Goal: Use online tool/utility: Use online tool/utility

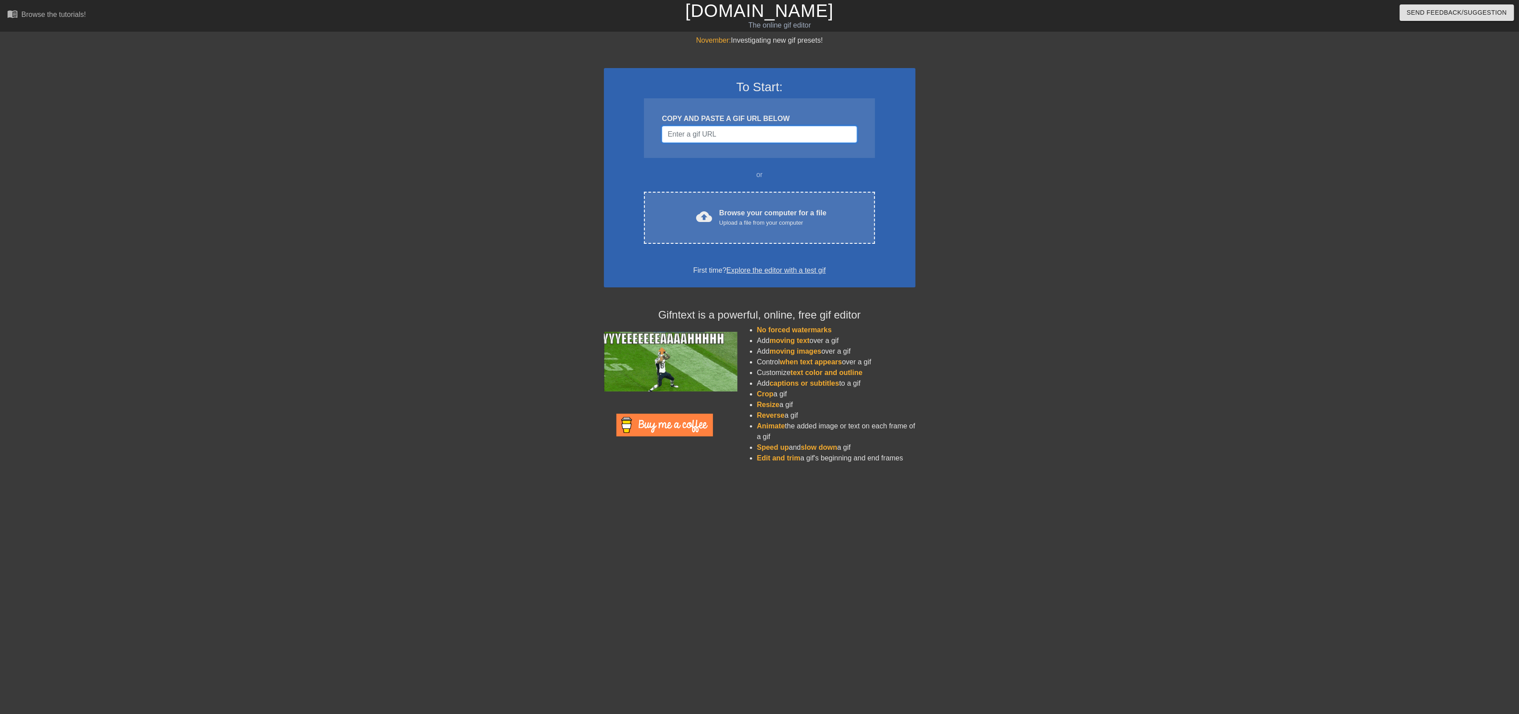
click at [703, 135] on input "Username" at bounding box center [759, 134] width 195 height 17
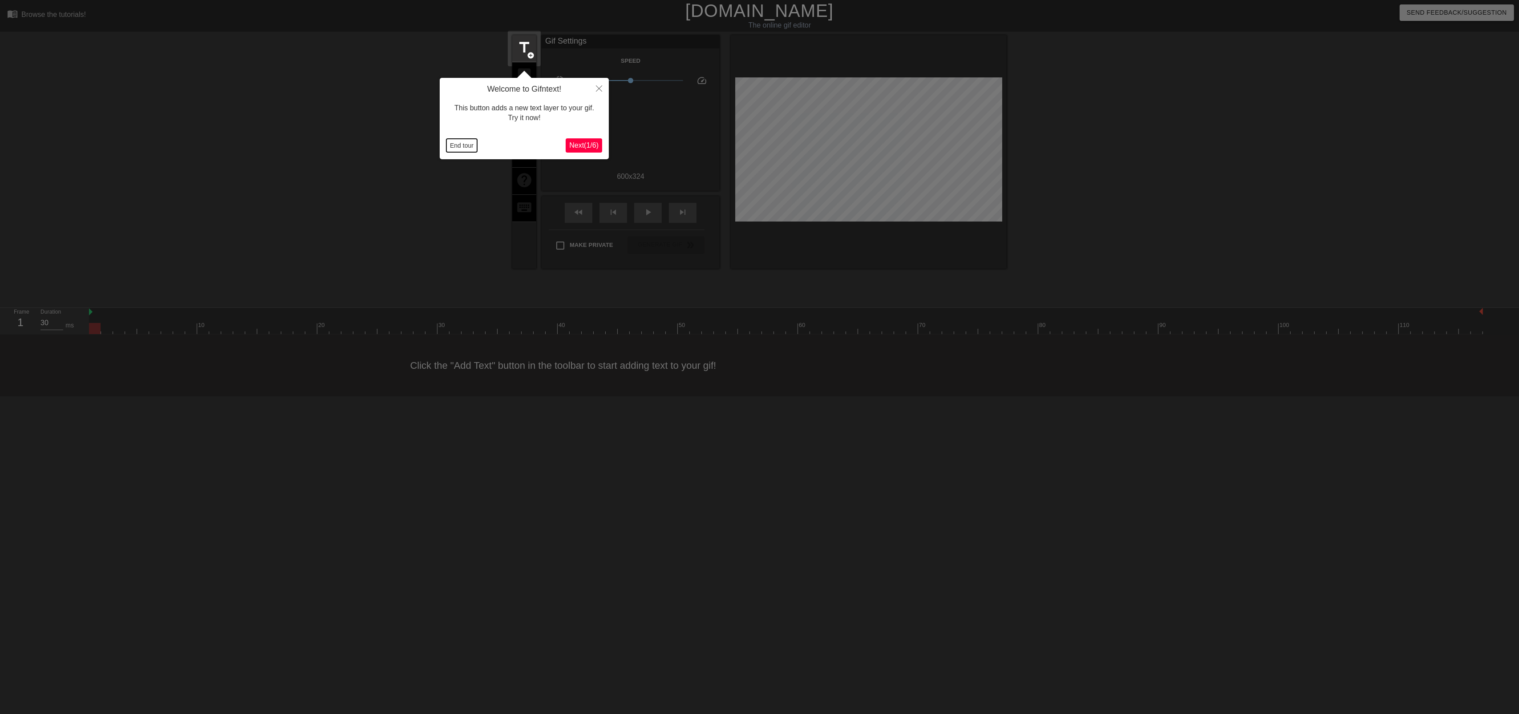
click at [458, 145] on button "End tour" at bounding box center [461, 145] width 31 height 13
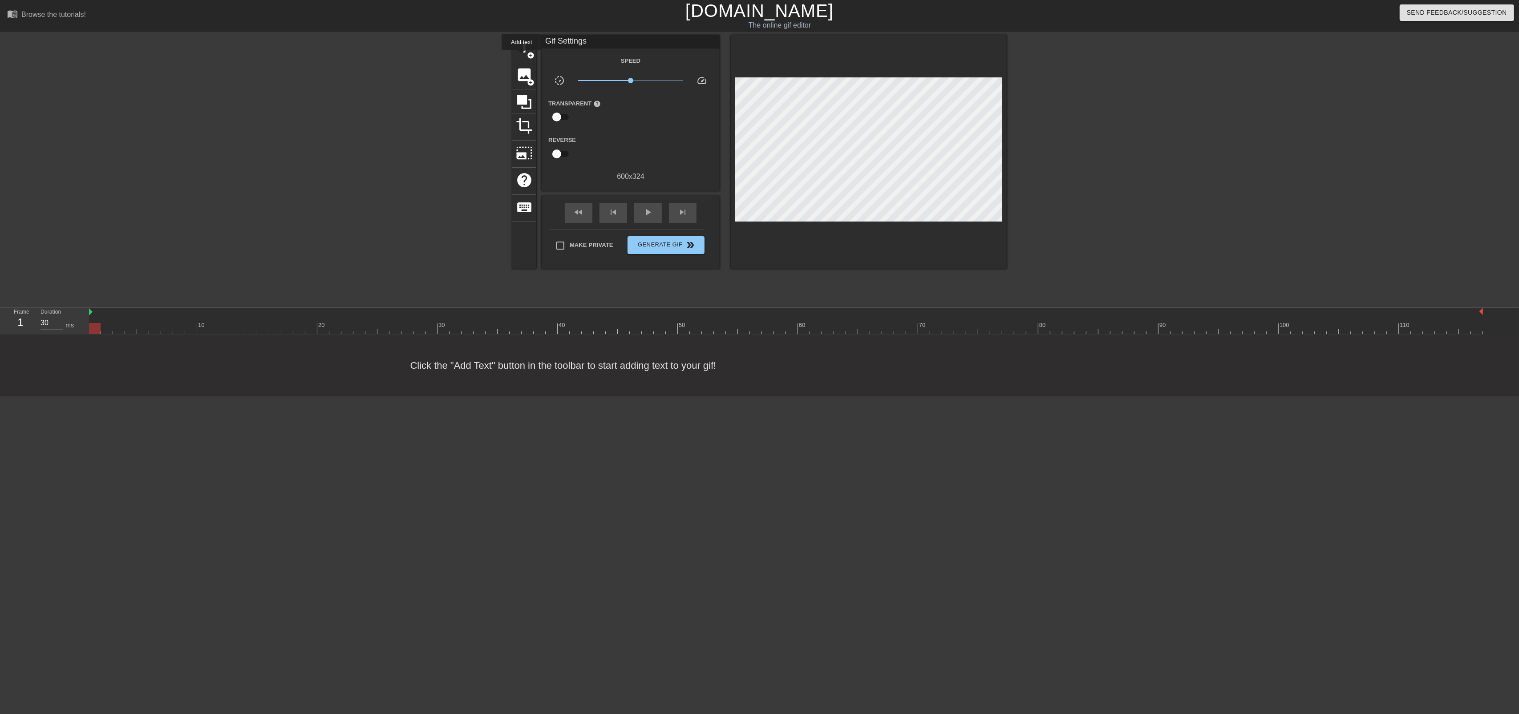
click at [524, 50] on span "title" at bounding box center [524, 47] width 17 height 17
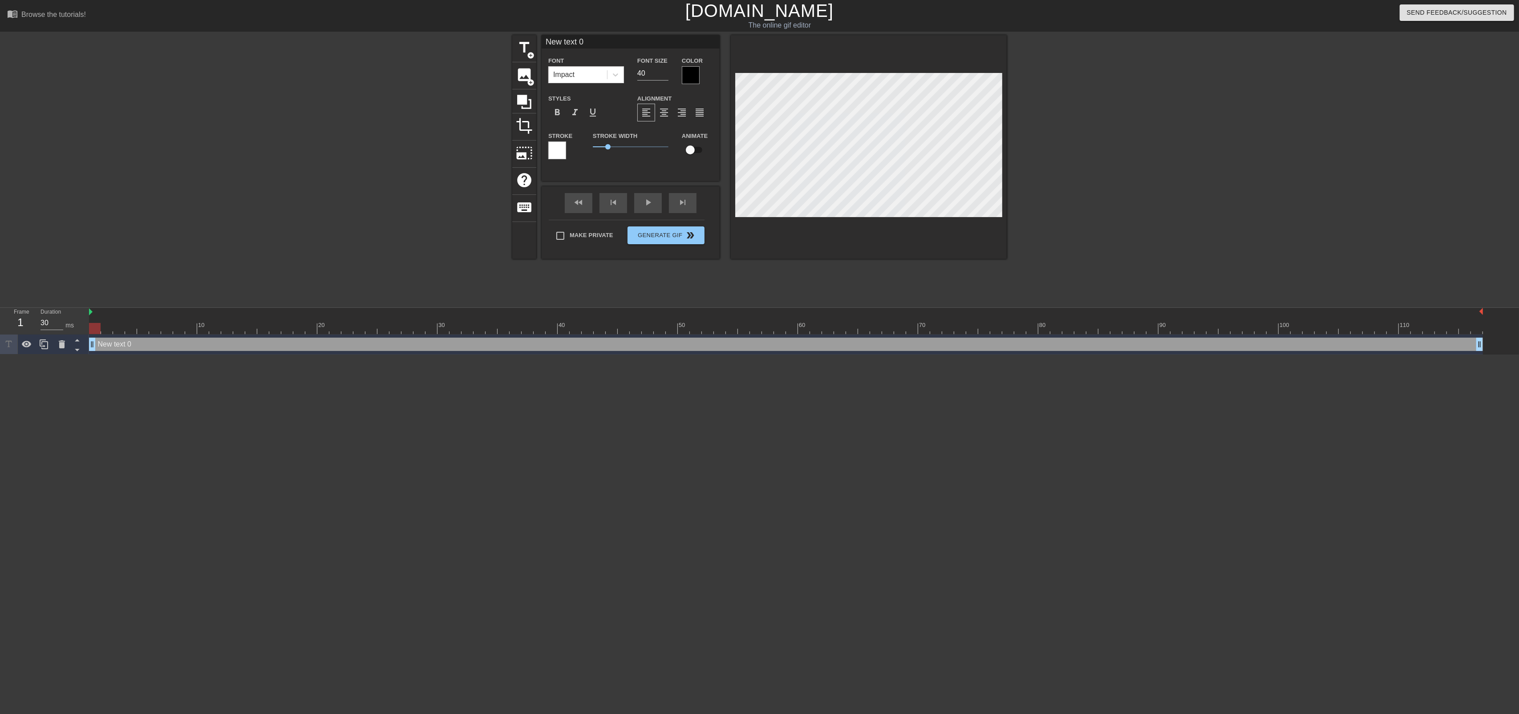
scroll to position [1, 1]
type input "P"
type textarea "P"
type input "PF"
type textarea "PF"
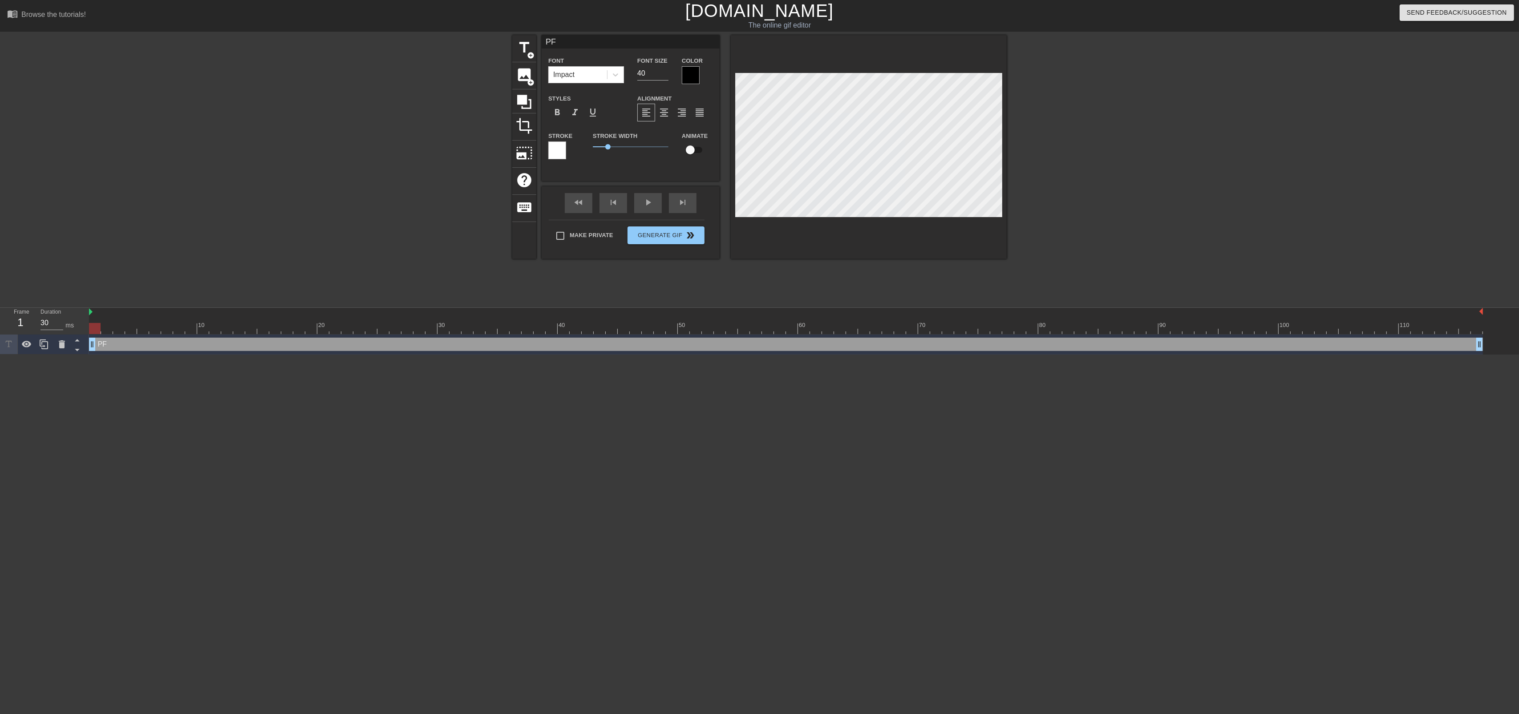
type input "PFC"
type textarea "PFC"
click at [684, 73] on div at bounding box center [691, 75] width 18 height 18
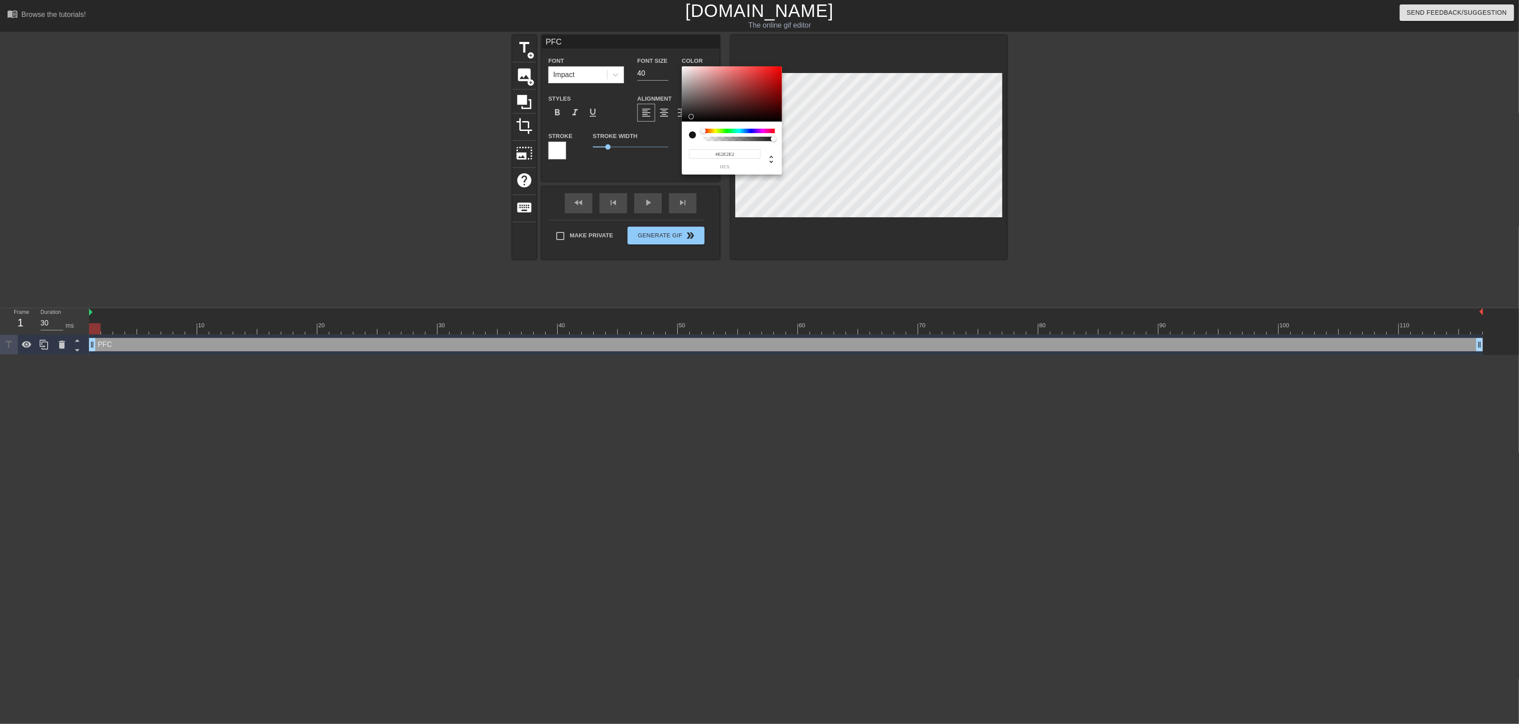
type input "#FFFFFF"
drag, startPoint x: 701, startPoint y: 116, endPoint x: 665, endPoint y: 37, distance: 86.4
click at [665, 37] on div "#FFFFFF hex" at bounding box center [759, 362] width 1519 height 724
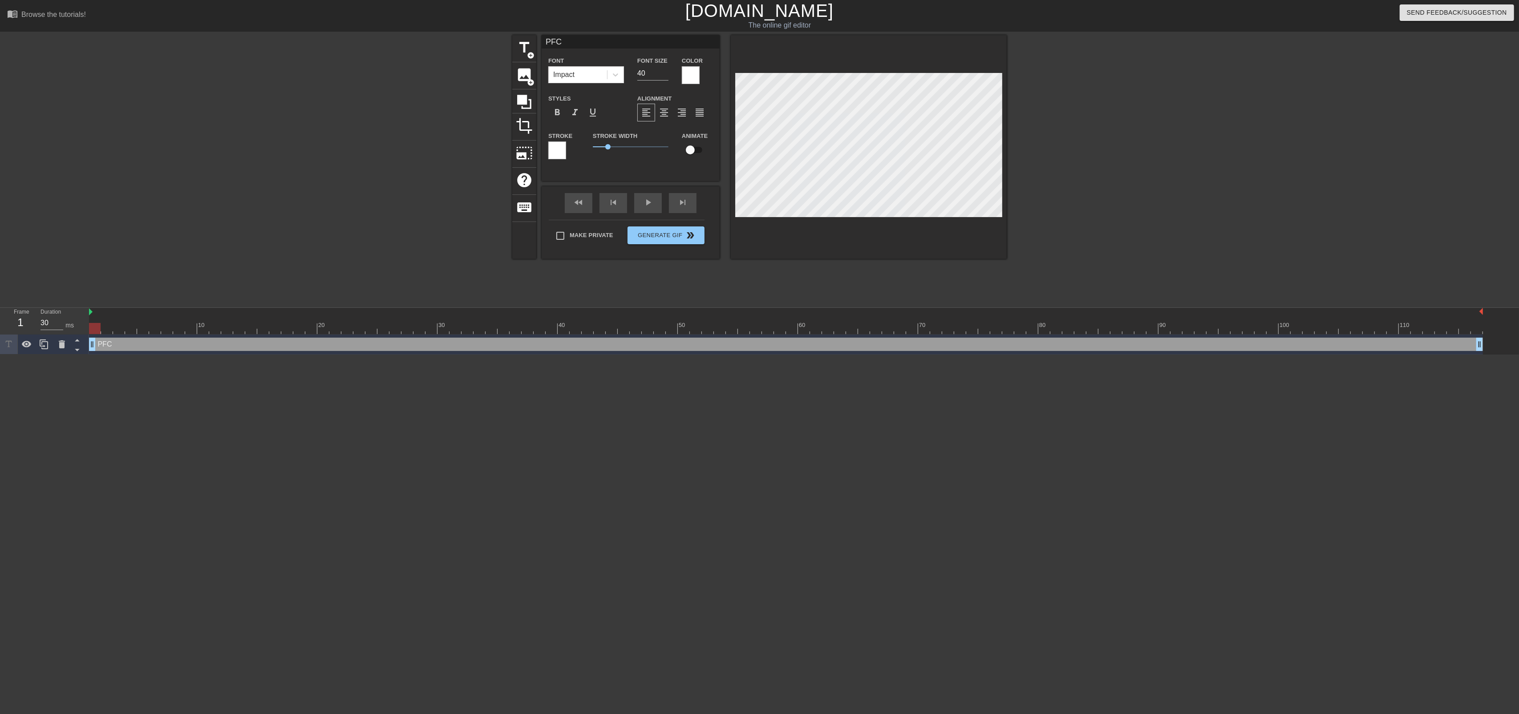
click at [568, 153] on div "Stroke" at bounding box center [563, 144] width 31 height 29
click at [564, 154] on div at bounding box center [557, 151] width 18 height 18
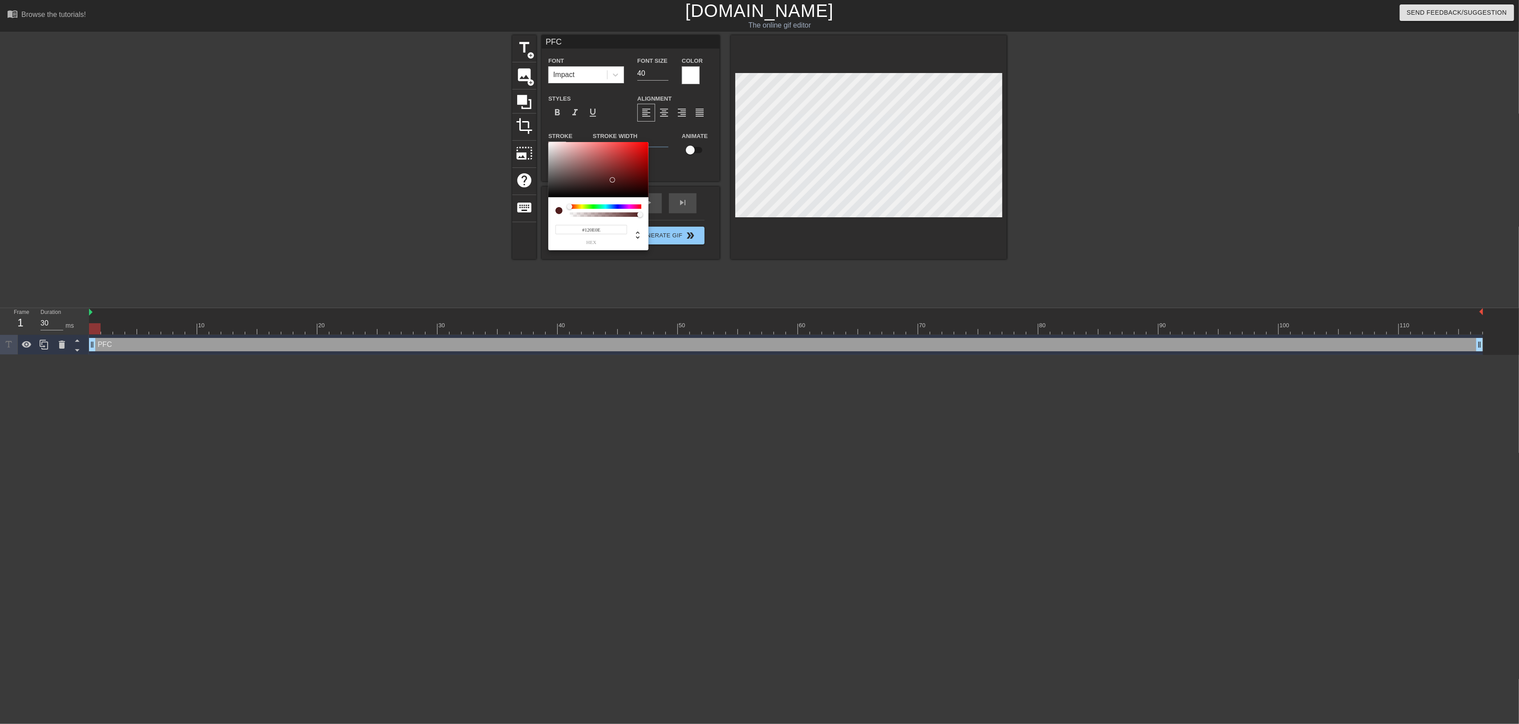
type input "#000000"
drag, startPoint x: 608, startPoint y: 182, endPoint x: 401, endPoint y: 258, distance: 221.3
click at [526, 209] on div "#000000 hex" at bounding box center [759, 362] width 1519 height 724
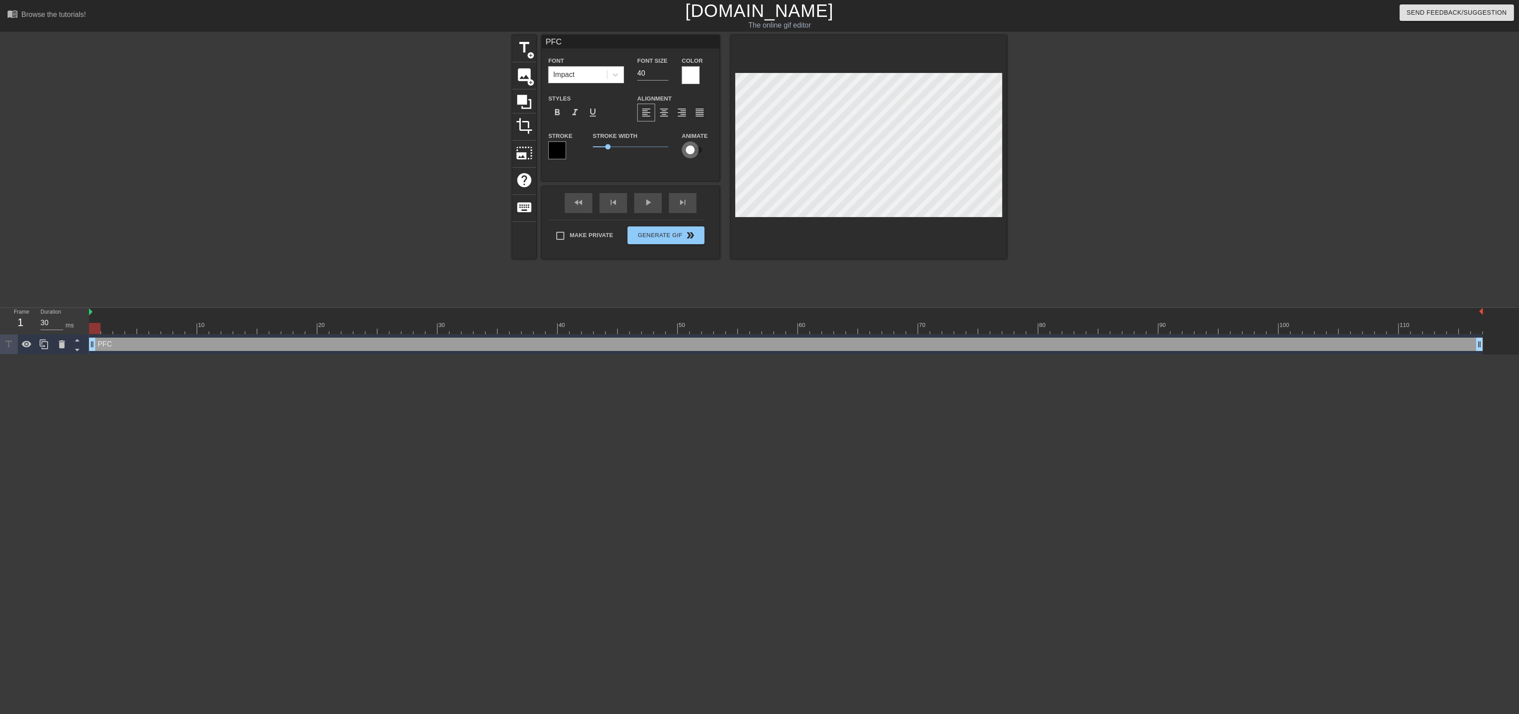
click at [698, 148] on input "checkbox" at bounding box center [690, 150] width 51 height 17
checkbox input "true"
type input "30"
drag, startPoint x: 92, startPoint y: 330, endPoint x: 1584, endPoint y: 361, distance: 1491.7
click at [1519, 355] on html "menu_book Browse the tutorials! [DOMAIN_NAME] The online gif editor Send Feedba…" at bounding box center [759, 177] width 1519 height 355
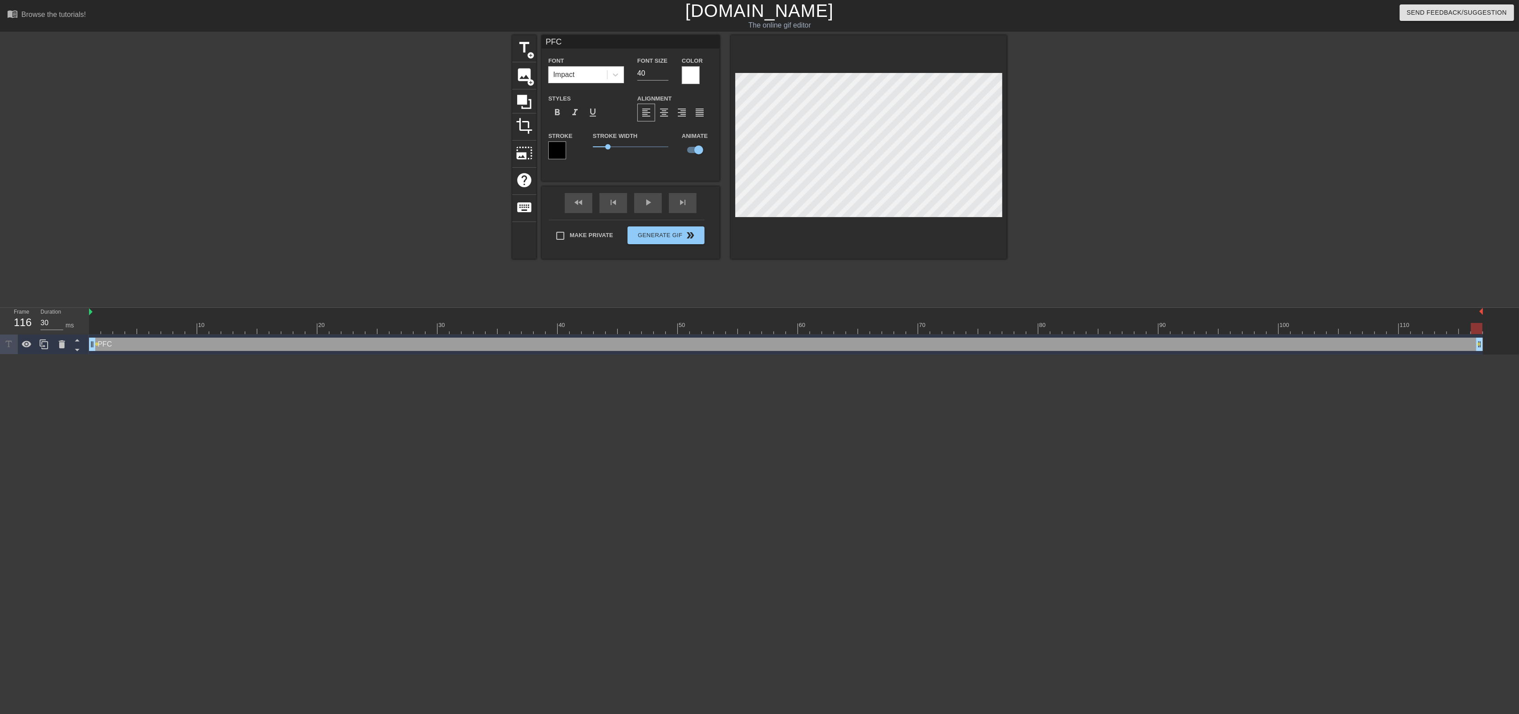
click at [1474, 326] on div at bounding box center [1477, 328] width 12 height 11
click at [46, 351] on div at bounding box center [44, 345] width 18 height 20
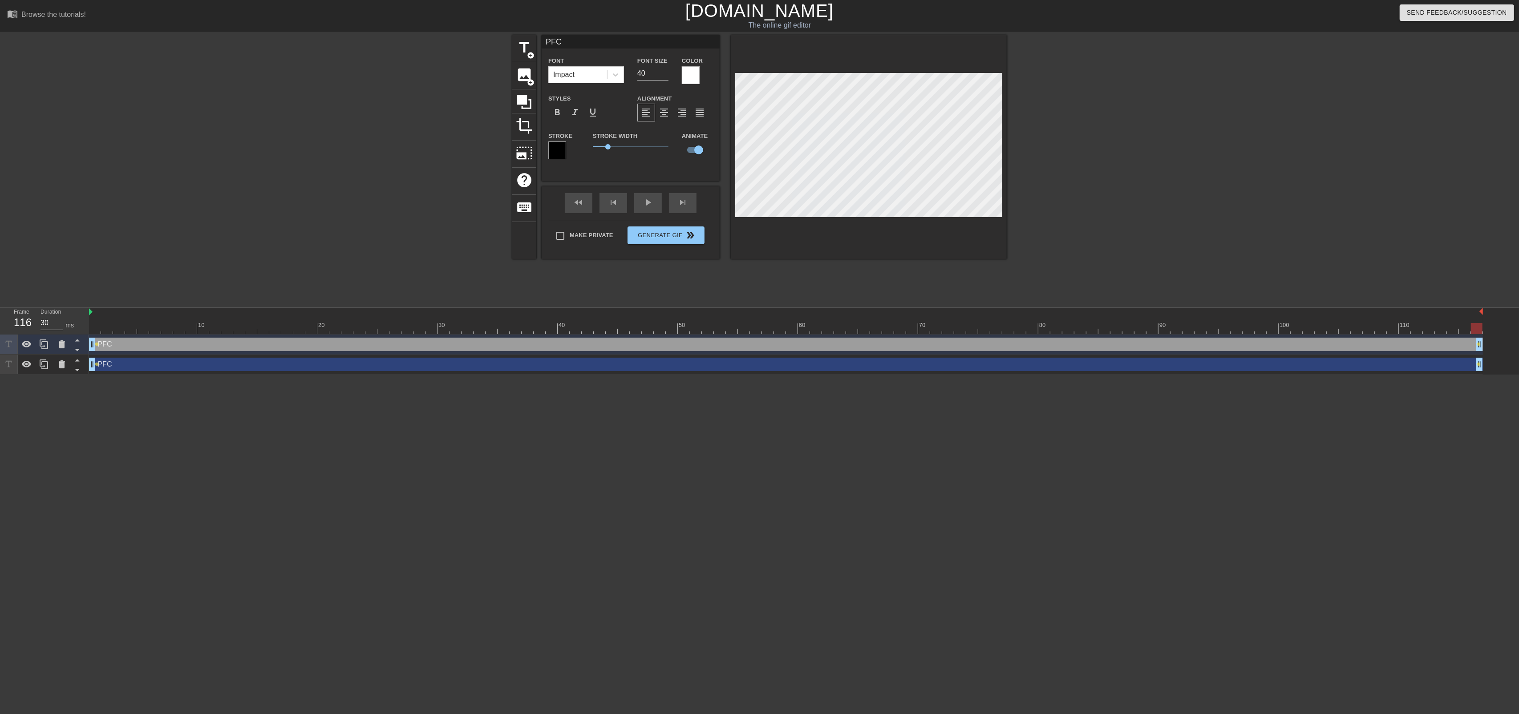
type input "C"
type textarea "C"
type input "CV"
type textarea "CV"
type input "CVs"
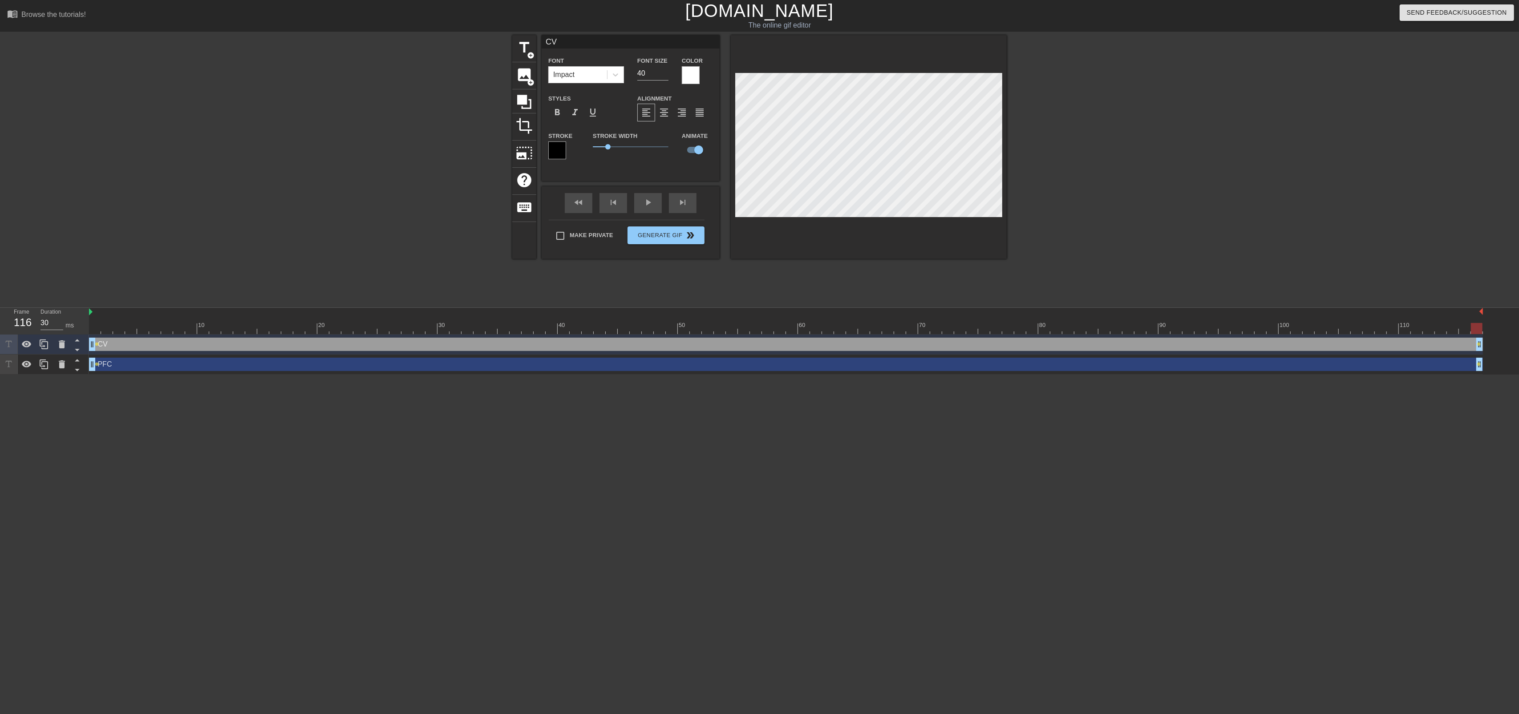
type textarea "CVs"
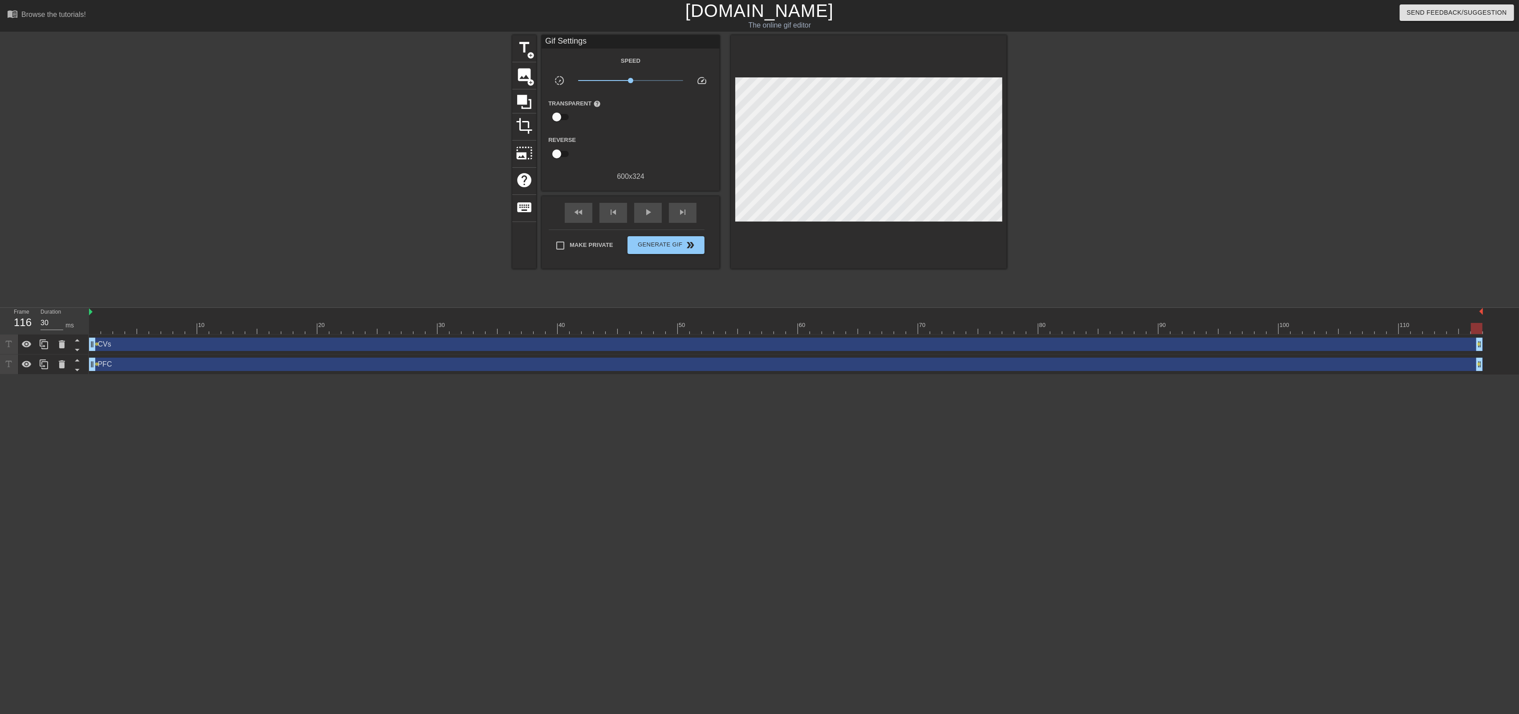
click at [823, 228] on div at bounding box center [869, 152] width 276 height 234
click at [93, 329] on div at bounding box center [786, 328] width 1394 height 11
click at [96, 344] on span "lens" at bounding box center [97, 344] width 4 height 4
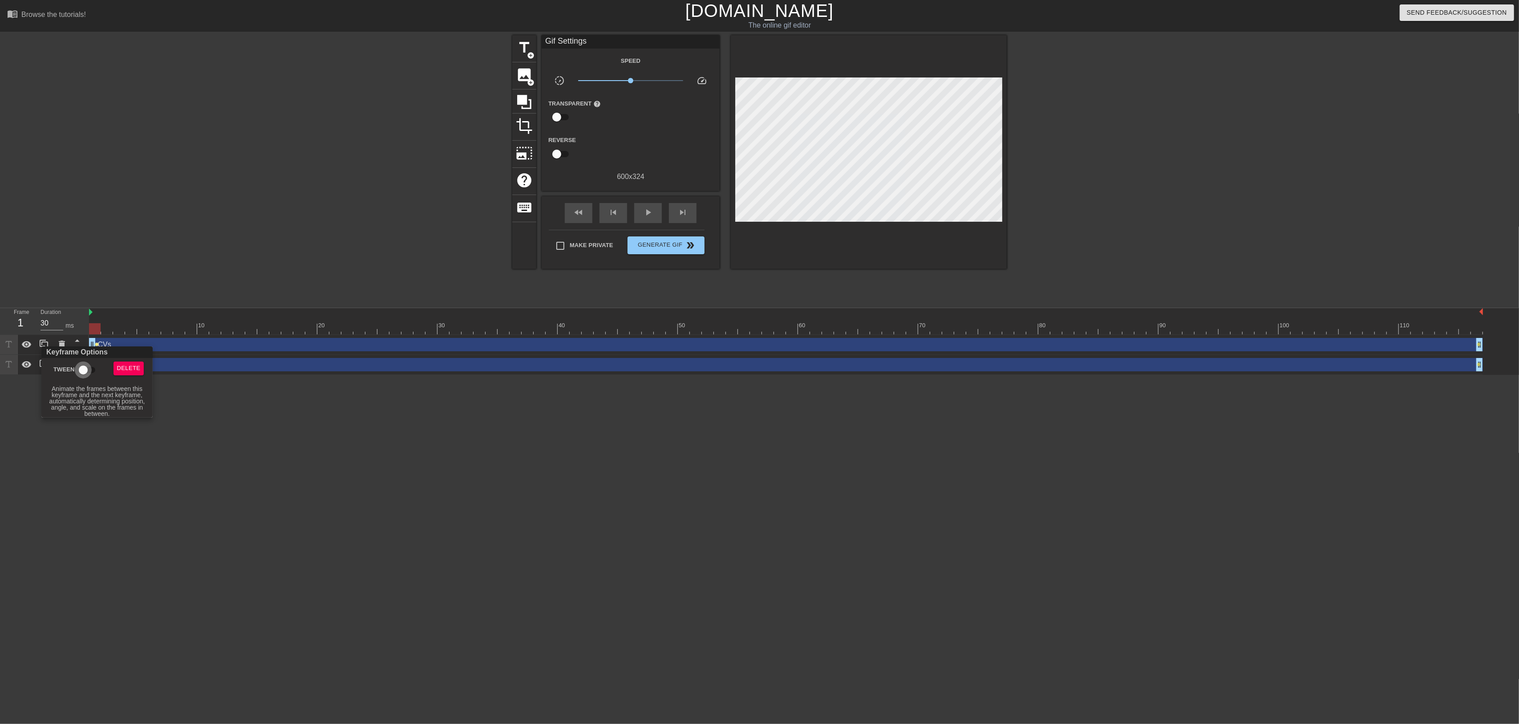
click at [93, 369] on input "Tween" at bounding box center [83, 369] width 51 height 17
checkbox input "true"
click at [195, 267] on div at bounding box center [759, 362] width 1519 height 724
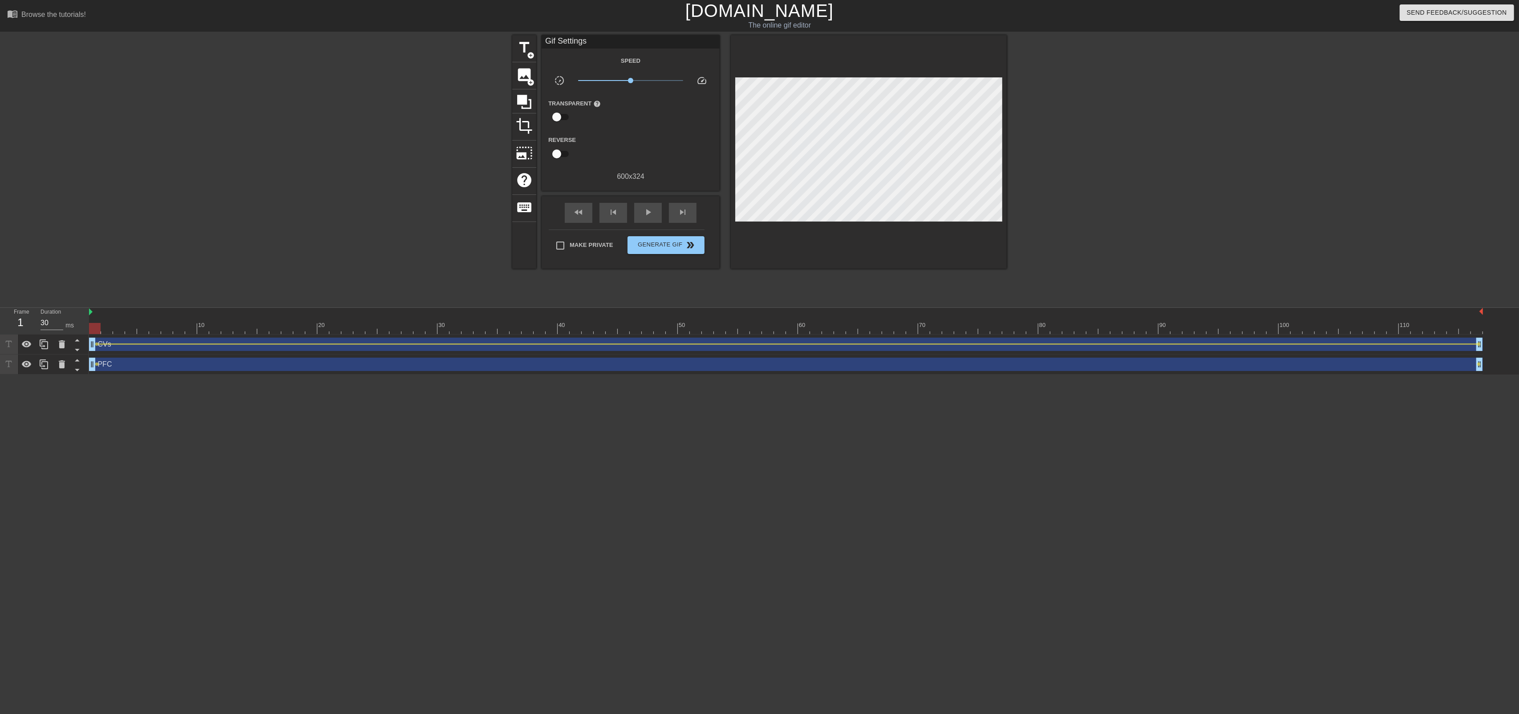
click at [96, 364] on span "lens" at bounding box center [97, 364] width 4 height 4
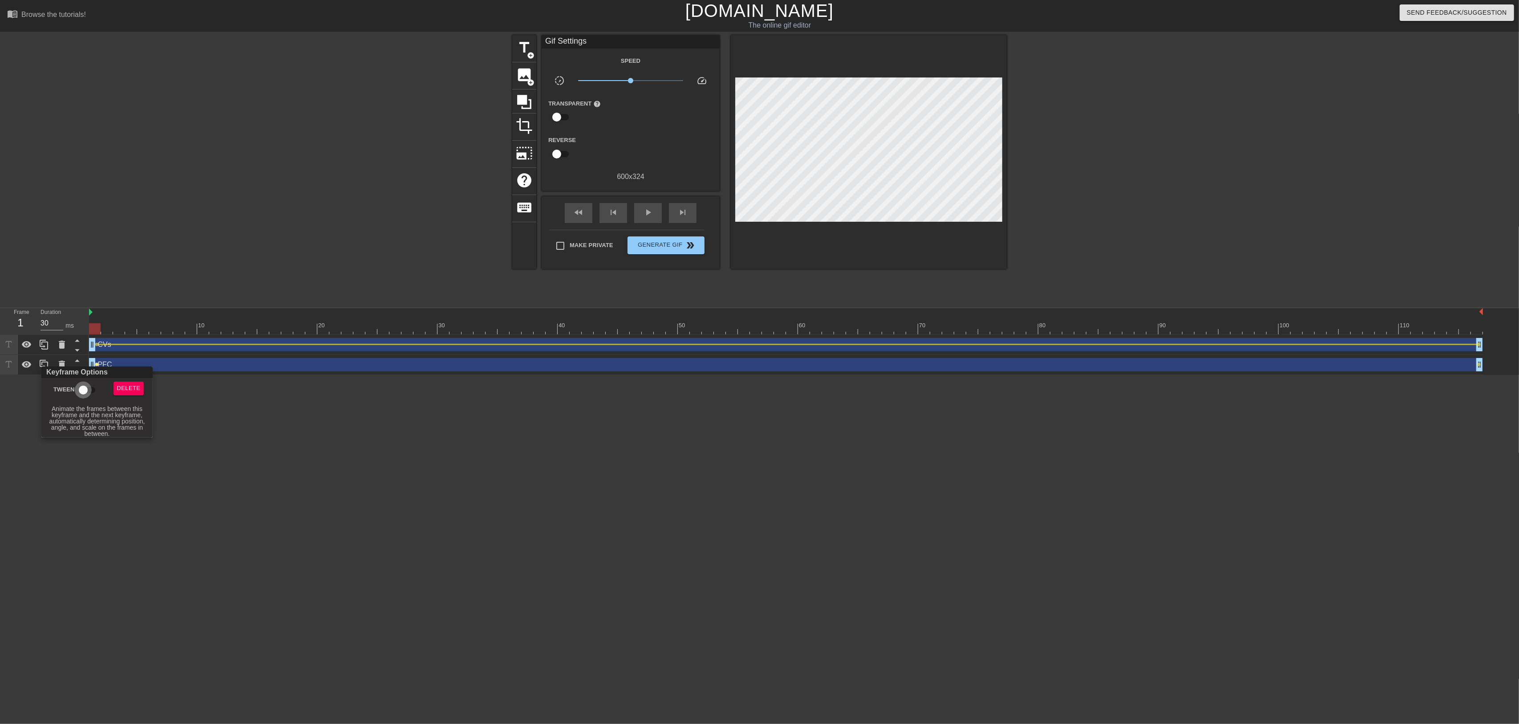
click at [81, 395] on input "Tween" at bounding box center [83, 389] width 51 height 17
checkbox input "true"
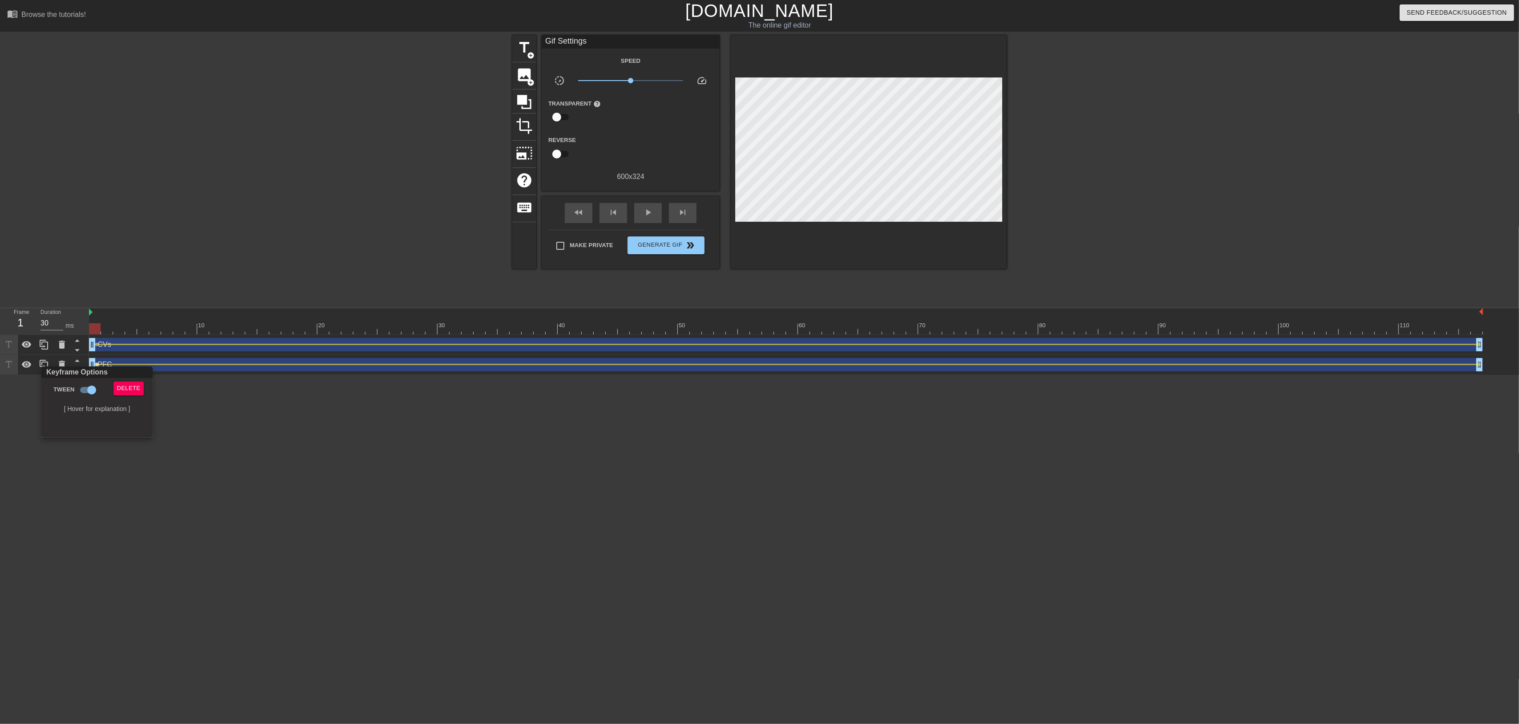
click at [171, 266] on div at bounding box center [759, 362] width 1519 height 724
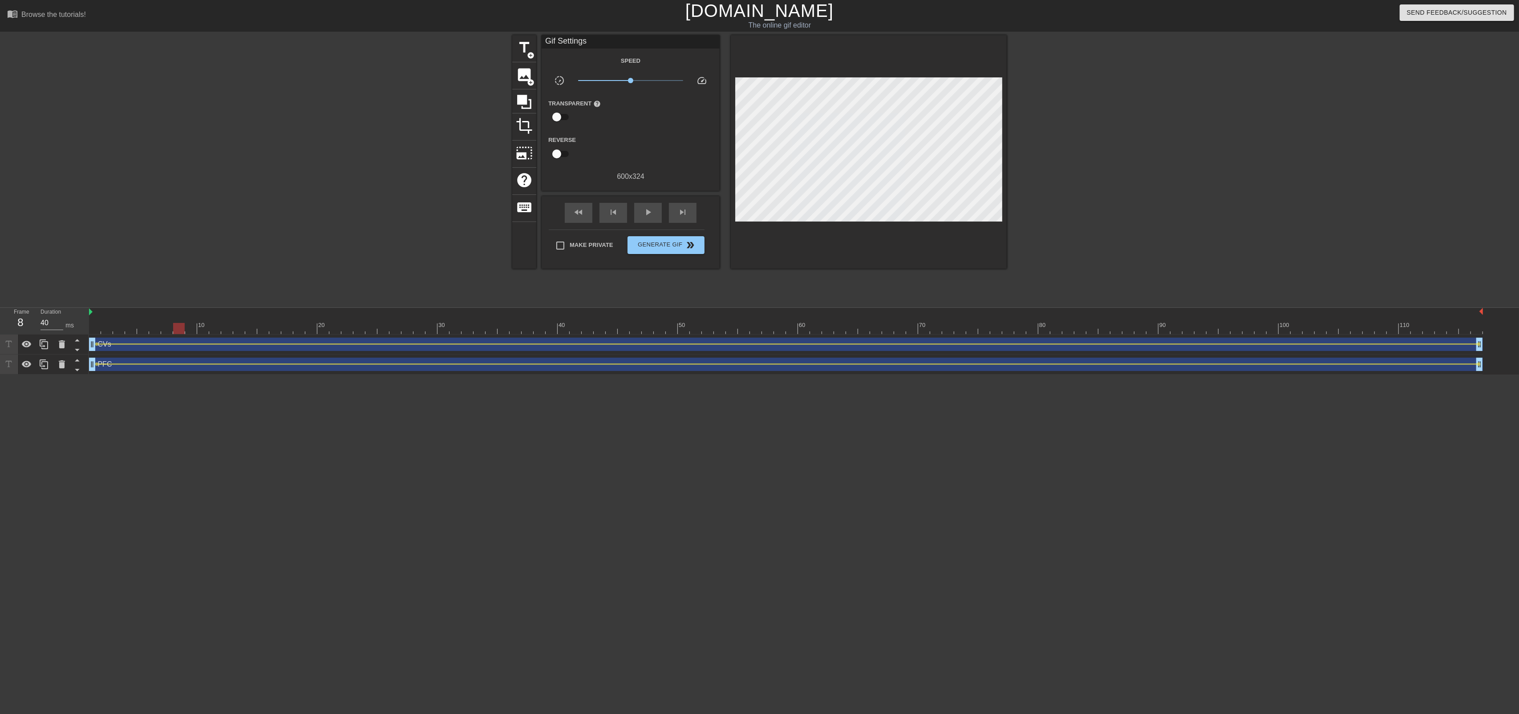
drag, startPoint x: 93, startPoint y: 329, endPoint x: 405, endPoint y: 277, distance: 317.1
click at [179, 342] on div "10 20 30 40 50 60 70 80 90 100 110 CVs drag_handle drag_handle lens lens PFC dr…" at bounding box center [804, 341] width 1430 height 67
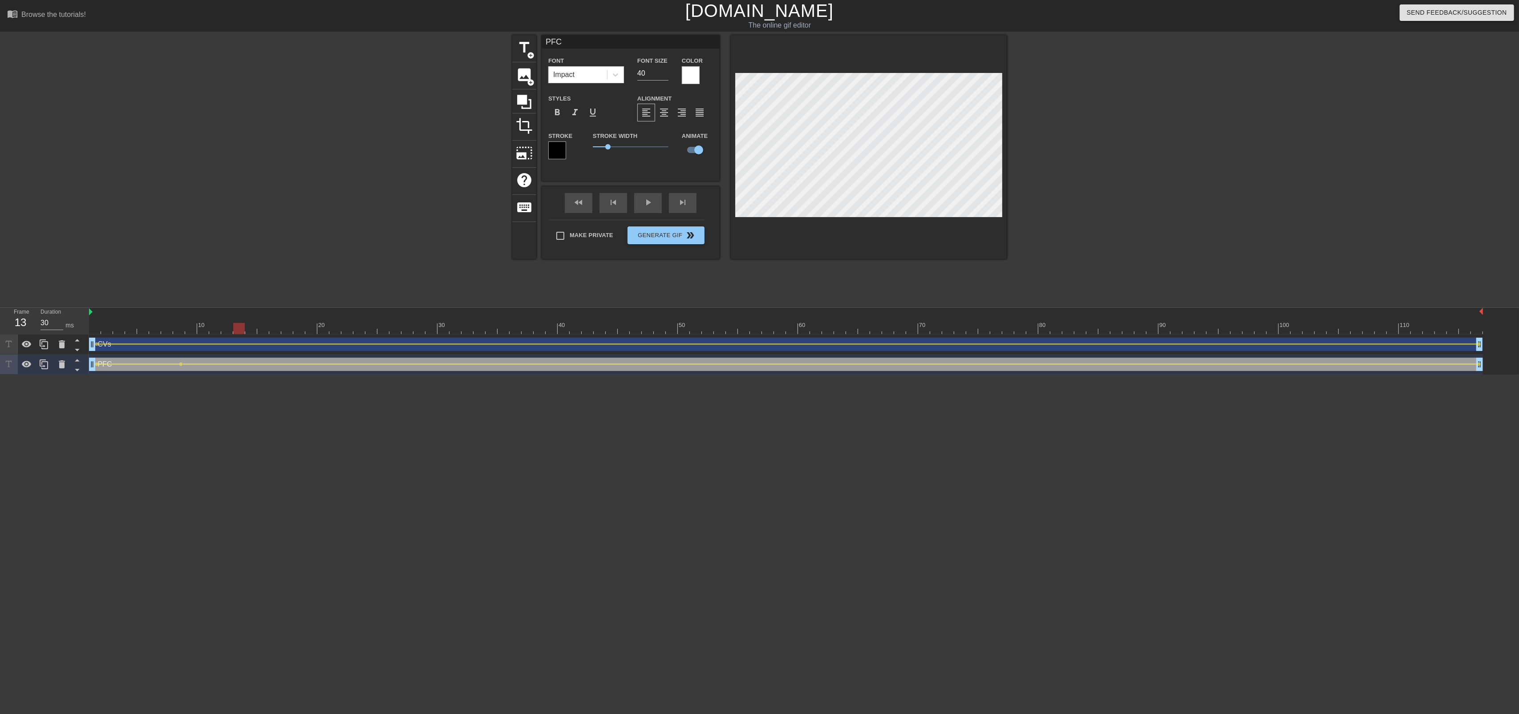
drag, startPoint x: 178, startPoint y: 328, endPoint x: 317, endPoint y: 311, distance: 140.7
click at [235, 331] on div at bounding box center [239, 328] width 12 height 11
drag, startPoint x: 237, startPoint y: 329, endPoint x: 304, endPoint y: 332, distance: 66.8
click at [293, 332] on div at bounding box center [287, 328] width 12 height 11
drag, startPoint x: 299, startPoint y: 326, endPoint x: 410, endPoint y: 315, distance: 111.4
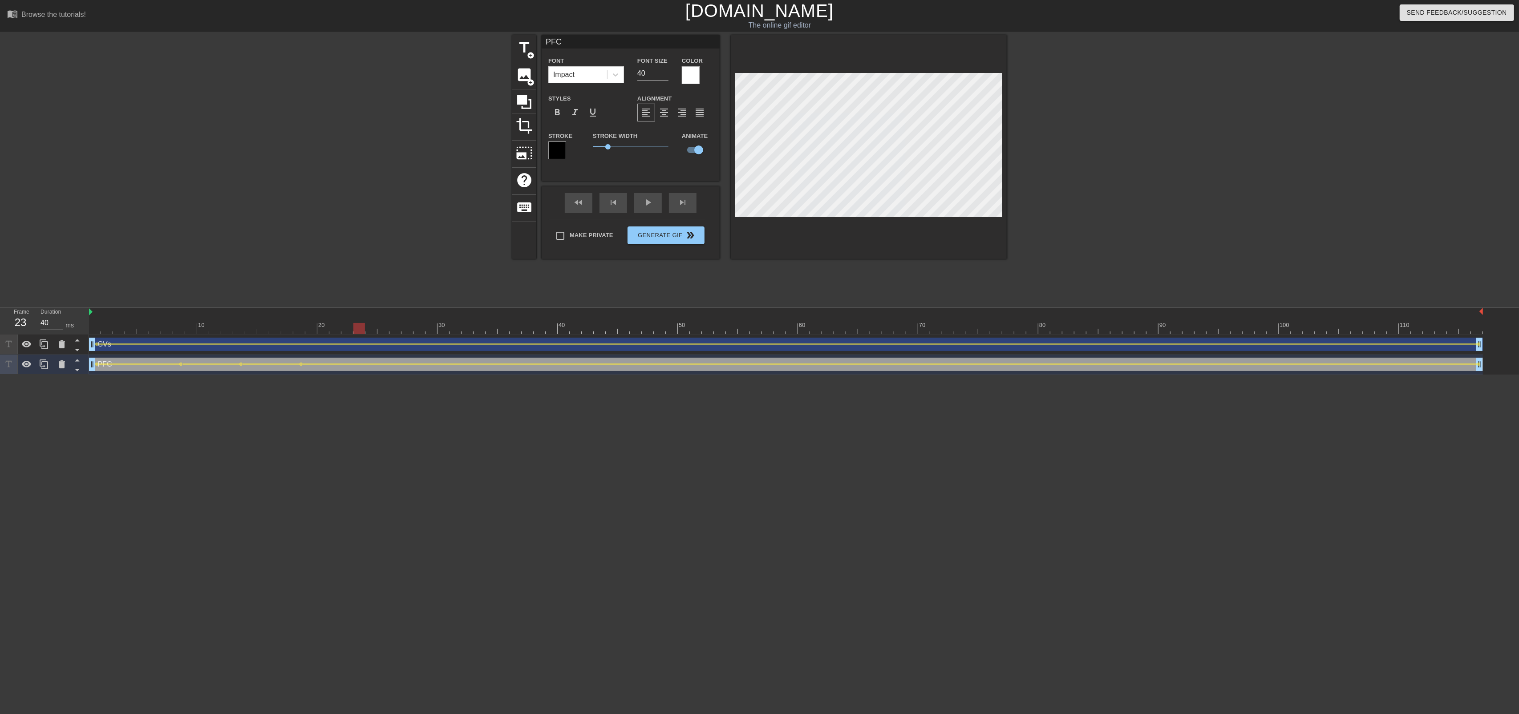
click at [361, 329] on div at bounding box center [359, 328] width 12 height 11
drag, startPoint x: 362, startPoint y: 329, endPoint x: 435, endPoint y: 336, distance: 73.3
click at [435, 336] on div "10 20 30 40 50 60 70 80 90 100 110 CVs drag_handle drag_handle lens lens PFC dr…" at bounding box center [804, 341] width 1430 height 67
drag, startPoint x: 432, startPoint y: 328, endPoint x: 504, endPoint y: 333, distance: 72.3
click at [497, 333] on div at bounding box center [492, 328] width 12 height 11
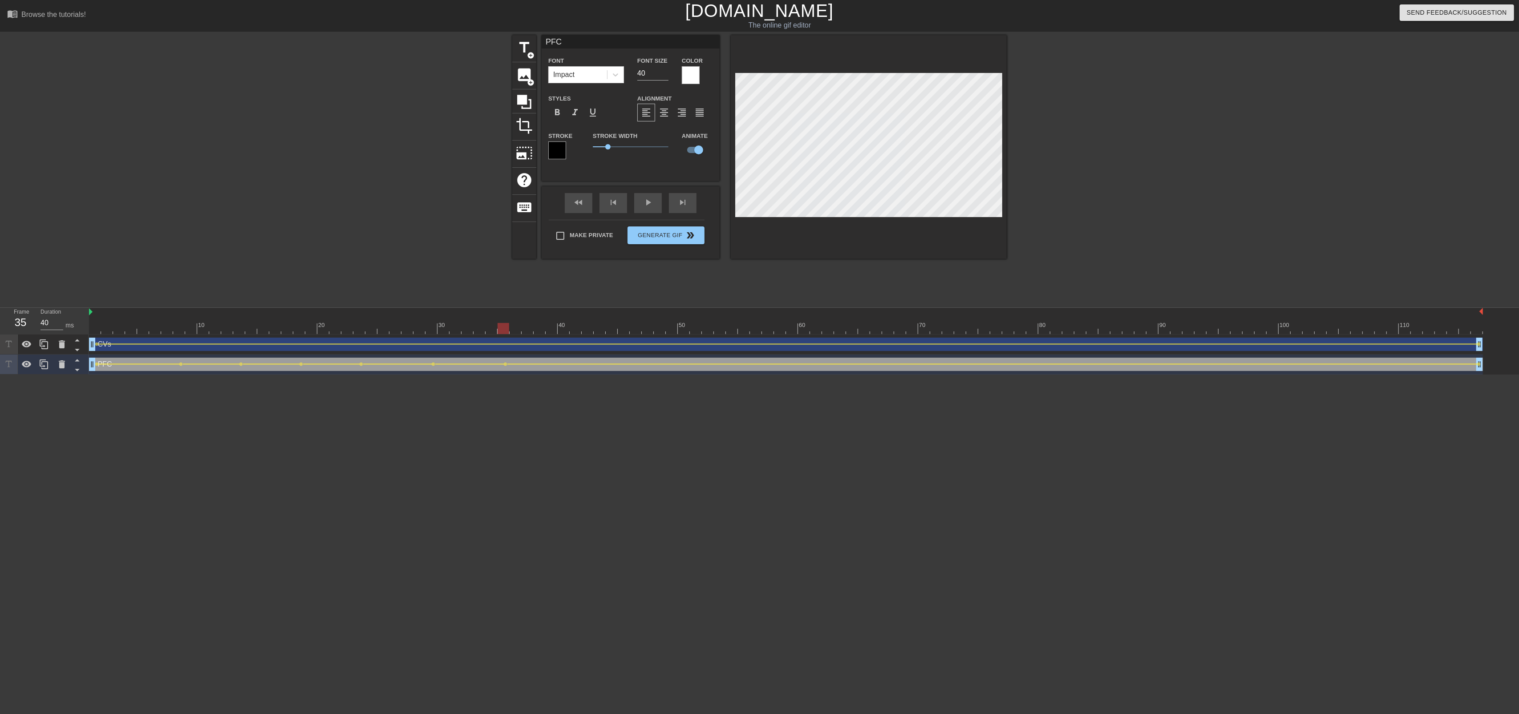
click at [504, 333] on div at bounding box center [504, 328] width 12 height 11
drag, startPoint x: 502, startPoint y: 329, endPoint x: 571, endPoint y: 336, distance: 69.4
click at [571, 336] on div "10 20 30 40 50 60 70 80 90 100 110 CVs drag_handle drag_handle lens lens PFC dr…" at bounding box center [804, 341] width 1430 height 67
drag, startPoint x: 577, startPoint y: 328, endPoint x: 703, endPoint y: 335, distance: 126.1
click at [703, 335] on div "10 20 30 40 50 60 70 80 90 100 110 CVs drag_handle drag_handle lens lens PFC dr…" at bounding box center [804, 341] width 1430 height 67
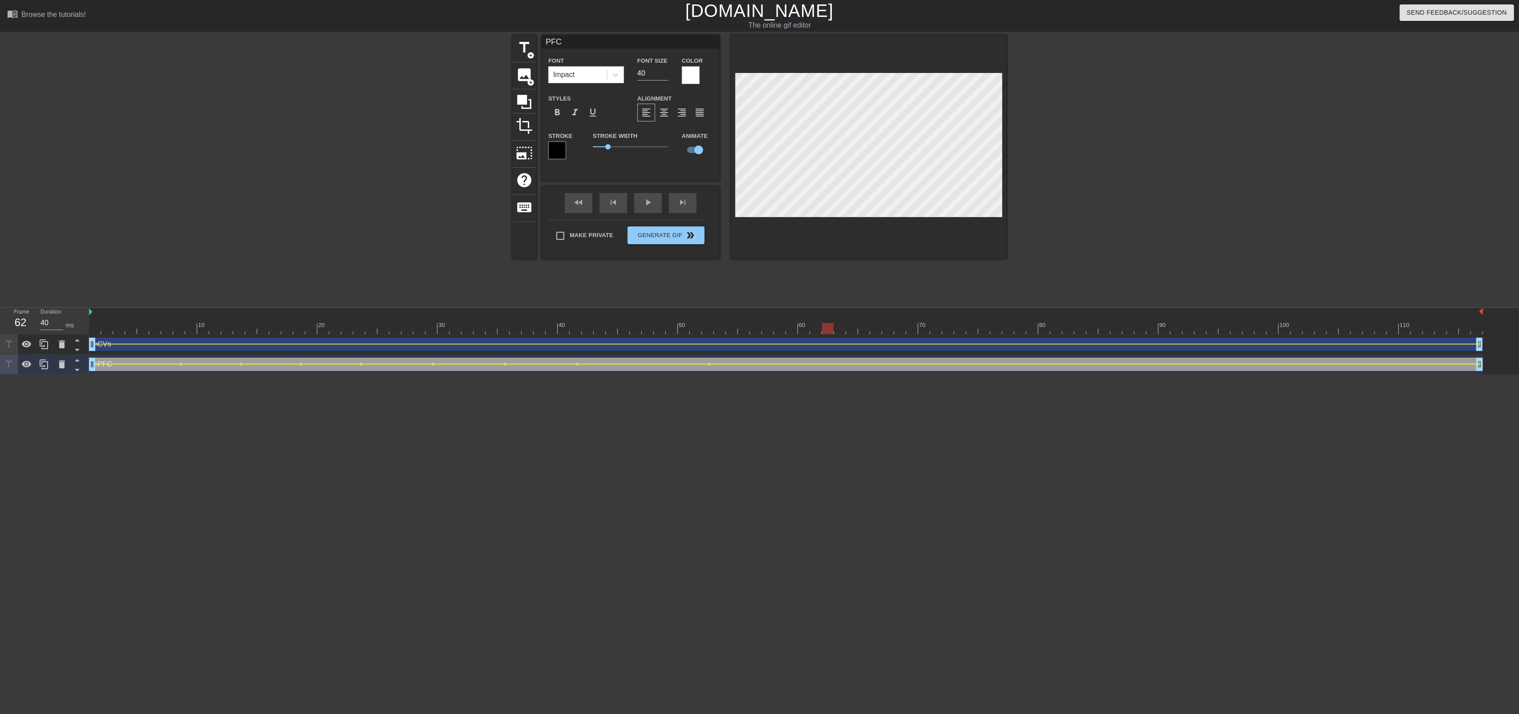
drag, startPoint x: 704, startPoint y: 331, endPoint x: 830, endPoint y: 325, distance: 126.5
click at [830, 325] on div at bounding box center [828, 328] width 12 height 11
drag, startPoint x: 826, startPoint y: 330, endPoint x: 926, endPoint y: 333, distance: 100.2
click at [926, 333] on div at bounding box center [924, 328] width 12 height 11
drag, startPoint x: 926, startPoint y: 331, endPoint x: 1020, endPoint y: 339, distance: 94.2
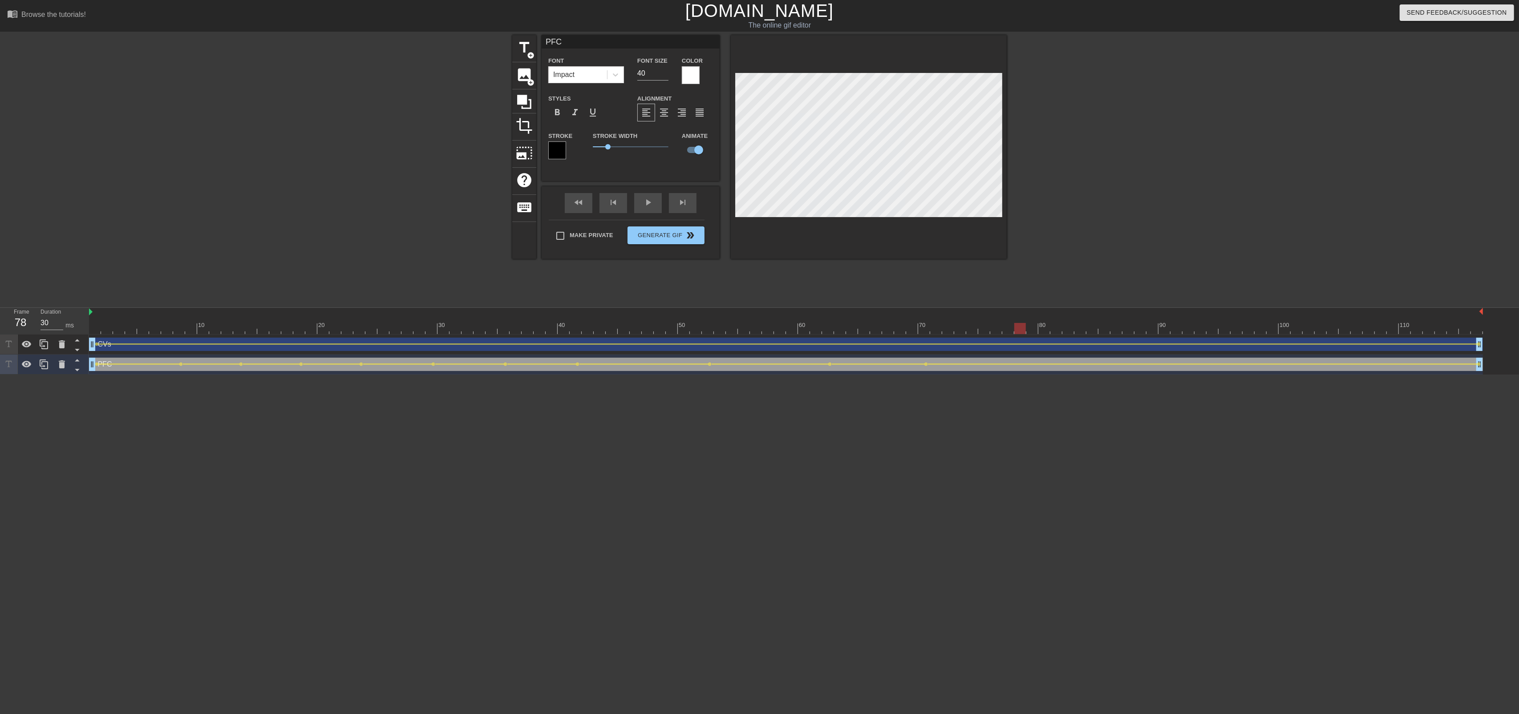
click at [1020, 339] on div "10 20 30 40 50 60 70 80 90 100 110 CVs drag_handle drag_handle lens lens PFC dr…" at bounding box center [804, 341] width 1430 height 67
drag, startPoint x: 1021, startPoint y: 332, endPoint x: 1045, endPoint y: 282, distance: 54.9
click at [1094, 334] on div "10 20 30 40 50 60 70 80 90 100 110" at bounding box center [786, 321] width 1394 height 27
drag, startPoint x: 1093, startPoint y: 331, endPoint x: 1186, endPoint y: 335, distance: 93.1
click at [1186, 335] on div "10 20 30 40 50 60 70 80 90 100 110 CVs drag_handle drag_handle lens lens PFC dr…" at bounding box center [804, 341] width 1430 height 67
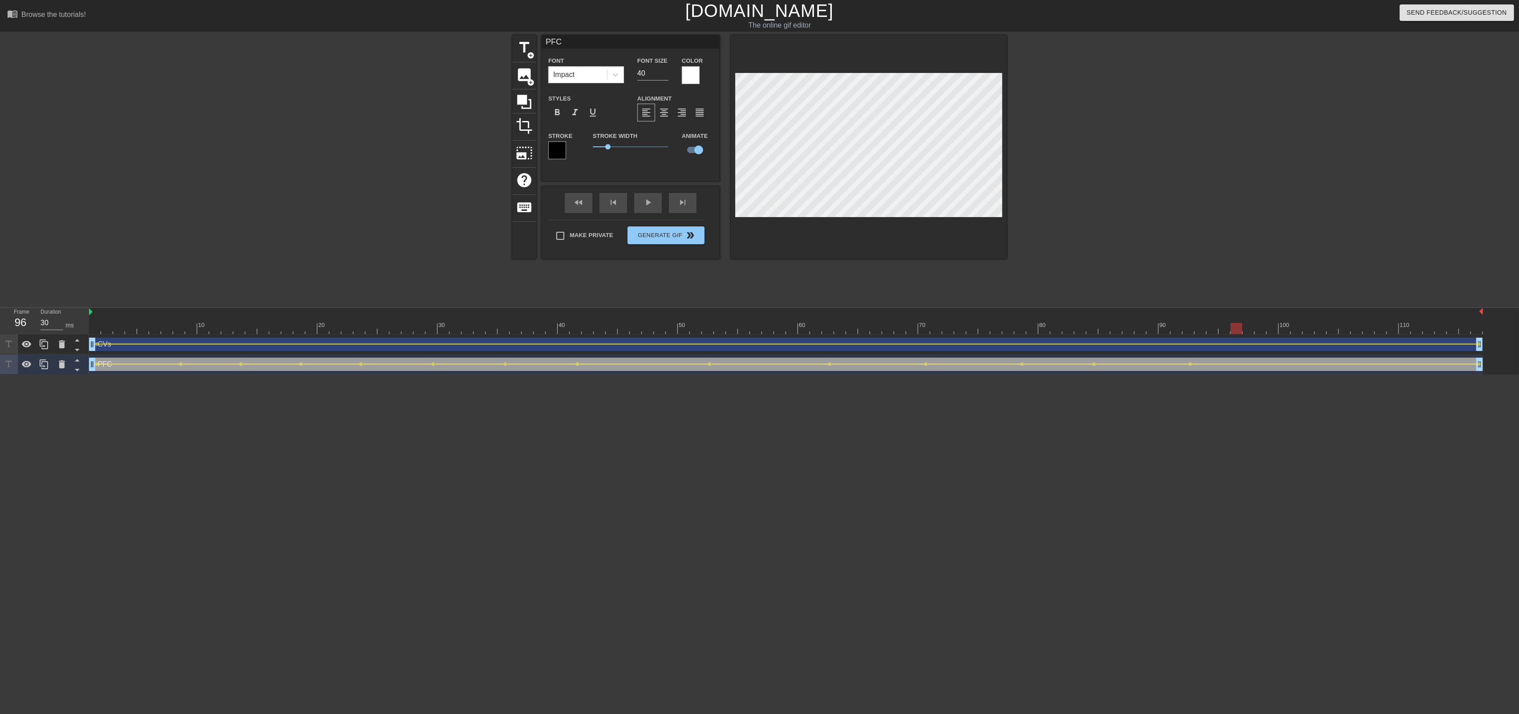
drag, startPoint x: 1192, startPoint y: 326, endPoint x: 1191, endPoint y: 301, distance: 25.0
click at [1240, 333] on div at bounding box center [1237, 328] width 12 height 11
drag, startPoint x: 1239, startPoint y: 331, endPoint x: 951, endPoint y: 383, distance: 292.6
click at [951, 375] on html "menu_book Browse the tutorials! [DOMAIN_NAME] The online gif editor Send Feedba…" at bounding box center [759, 187] width 1519 height 375
drag, startPoint x: 951, startPoint y: 332, endPoint x: 1499, endPoint y: 317, distance: 548.5
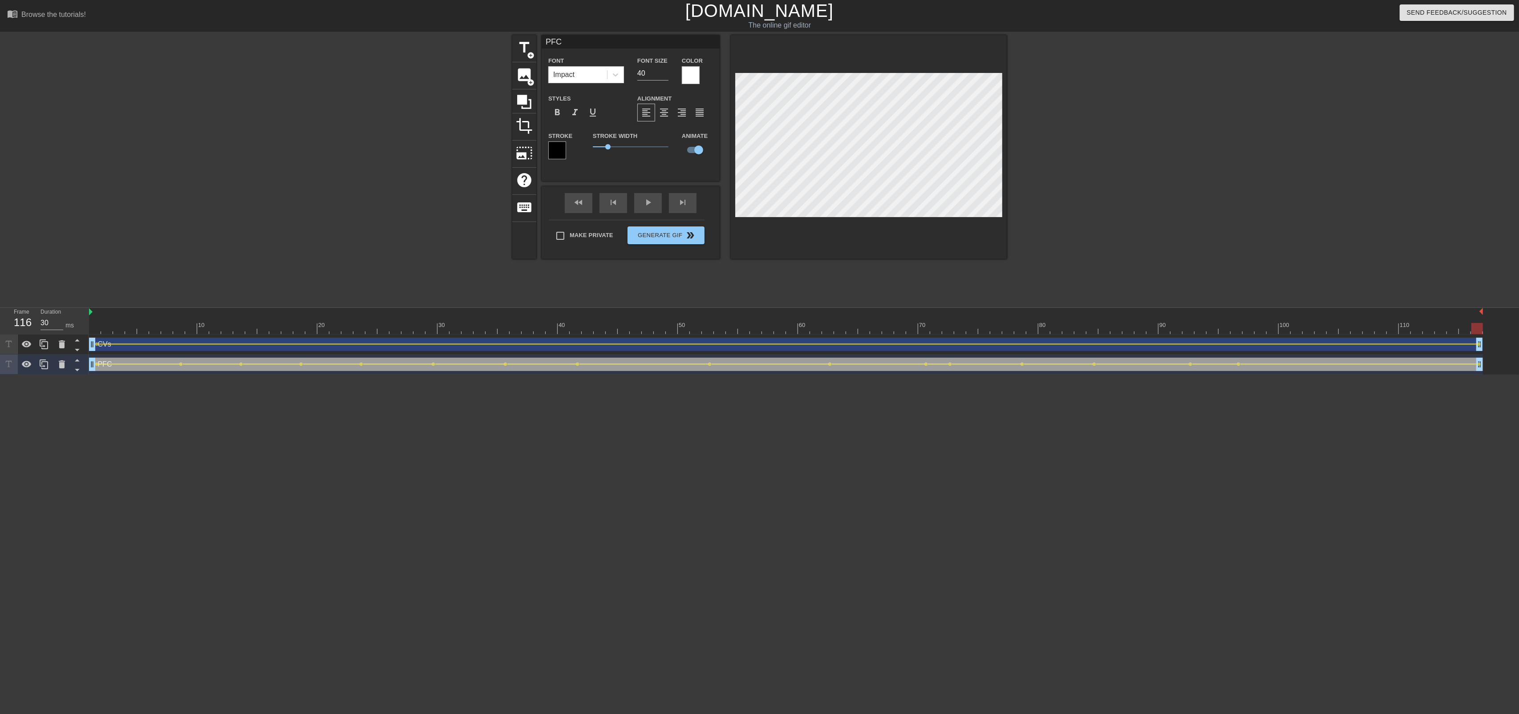
click at [1499, 316] on div "10 20 30 40 50 60 70 80 90 100 110 CVs drag_handle drag_handle lens lens PFC dr…" at bounding box center [804, 341] width 1430 height 67
click at [94, 330] on div at bounding box center [786, 328] width 1394 height 11
type input "30"
drag, startPoint x: 95, startPoint y: 330, endPoint x: 114, endPoint y: 345, distance: 24.3
click at [114, 345] on div "10 20 30 40 50 60 70 80 90 100 110 CVs drag_handle drag_handle lens lens PFC dr…" at bounding box center [804, 341] width 1430 height 67
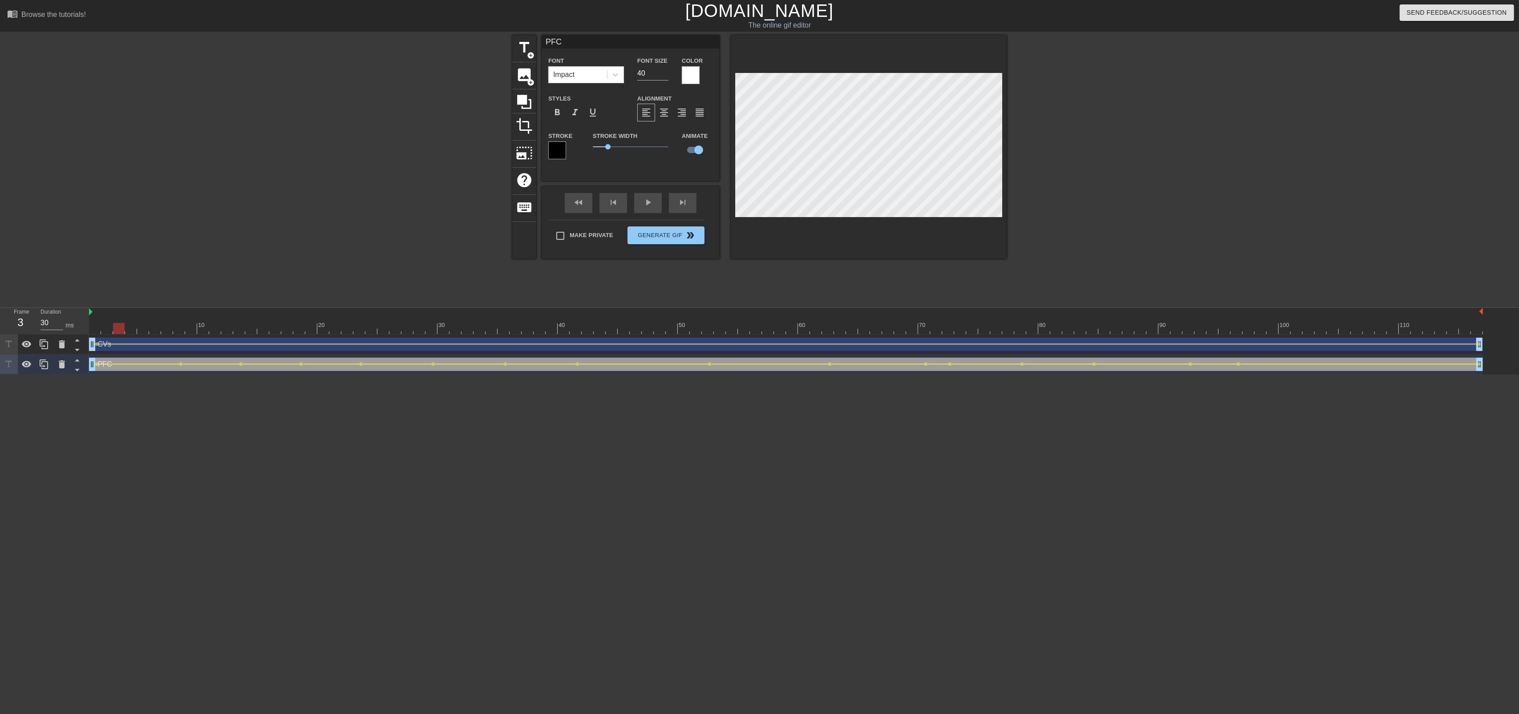
type input "CVs"
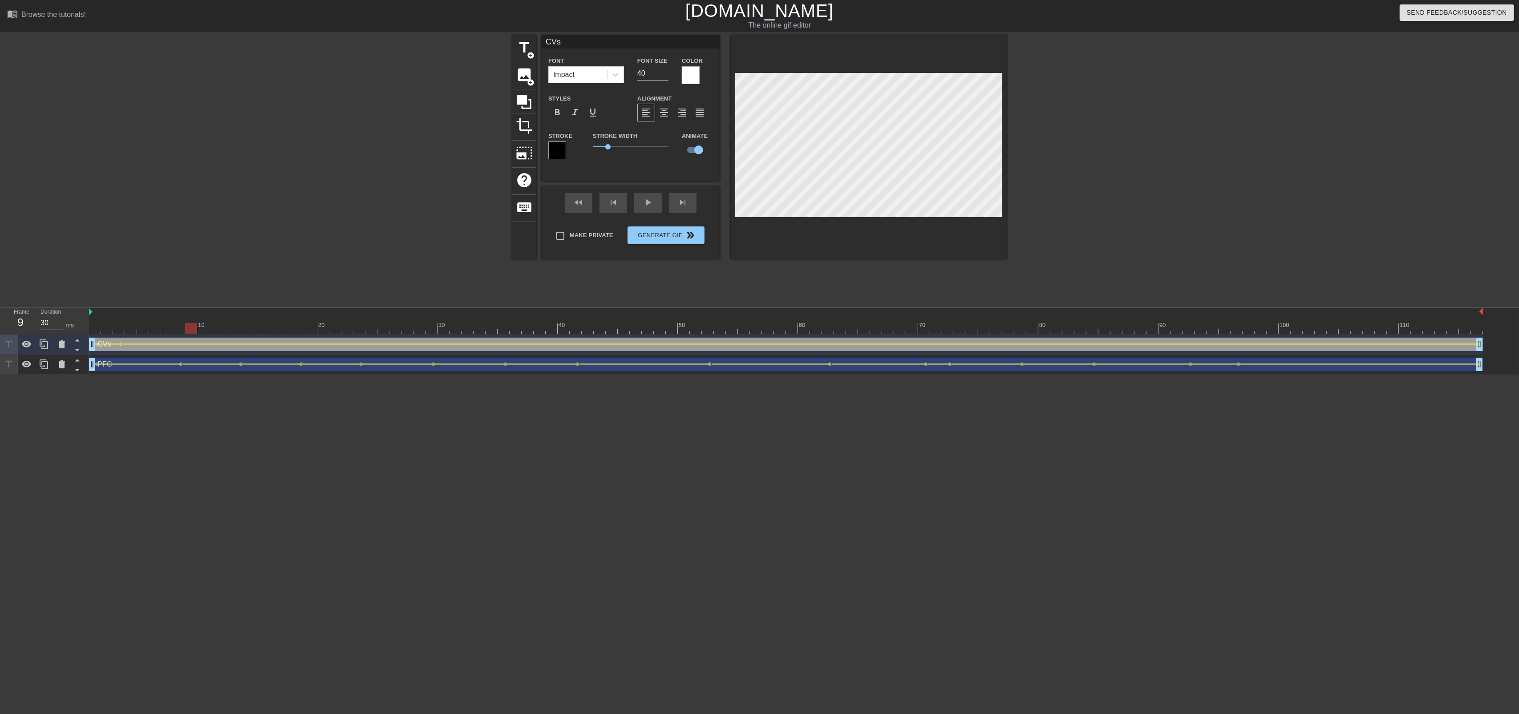
drag, startPoint x: 117, startPoint y: 326, endPoint x: 183, endPoint y: 346, distance: 69.3
click at [183, 346] on div "10 20 30 40 50 60 70 80 90 100 110 CVs drag_handle drag_handle lens lens lens P…" at bounding box center [804, 341] width 1430 height 67
drag, startPoint x: 189, startPoint y: 328, endPoint x: 235, endPoint y: 331, distance: 46.4
click at [235, 331] on div at bounding box center [239, 328] width 12 height 11
drag, startPoint x: 244, startPoint y: 332, endPoint x: 274, endPoint y: 330, distance: 29.9
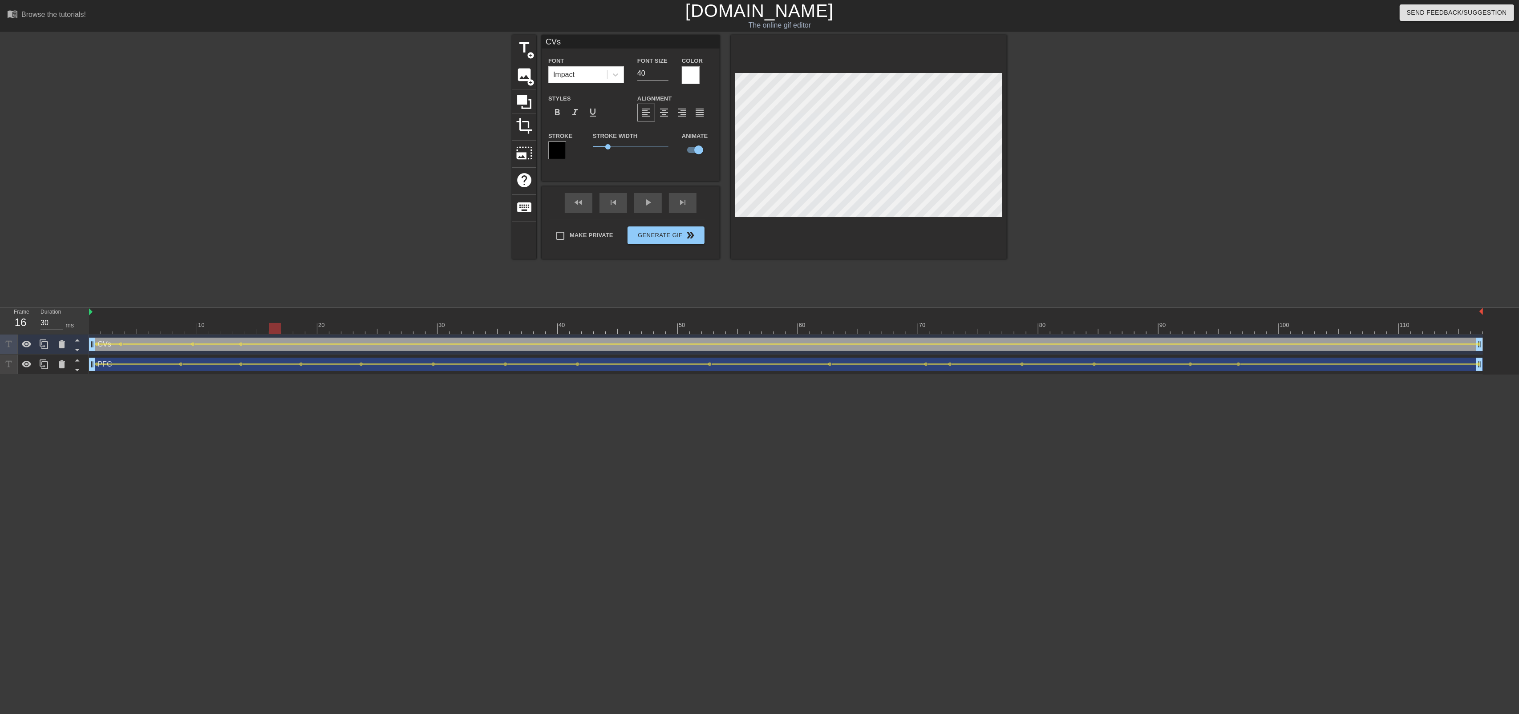
click at [274, 330] on div at bounding box center [275, 328] width 12 height 11
drag, startPoint x: 278, startPoint y: 329, endPoint x: 312, endPoint y: 328, distance: 34.7
click at [312, 328] on div at bounding box center [311, 328] width 12 height 11
drag, startPoint x: 315, startPoint y: 328, endPoint x: 359, endPoint y: 327, distance: 43.6
click at [359, 327] on div at bounding box center [359, 328] width 12 height 11
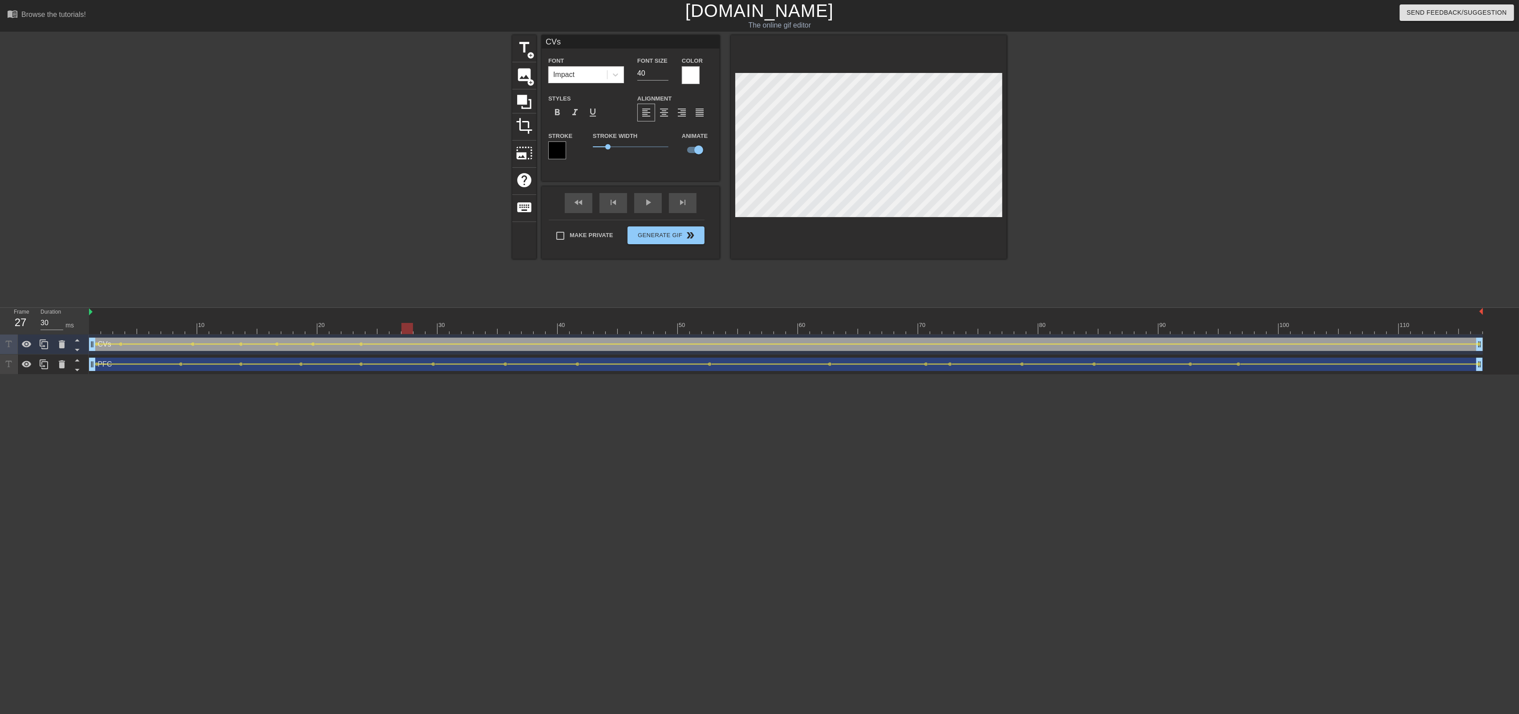
drag, startPoint x: 358, startPoint y: 332, endPoint x: 410, endPoint y: 328, distance: 51.7
click at [410, 328] on div at bounding box center [407, 328] width 12 height 11
drag, startPoint x: 403, startPoint y: 326, endPoint x: 477, endPoint y: 321, distance: 74.0
click at [456, 332] on div at bounding box center [456, 328] width 12 height 11
drag, startPoint x: 453, startPoint y: 326, endPoint x: 545, endPoint y: 324, distance: 92.2
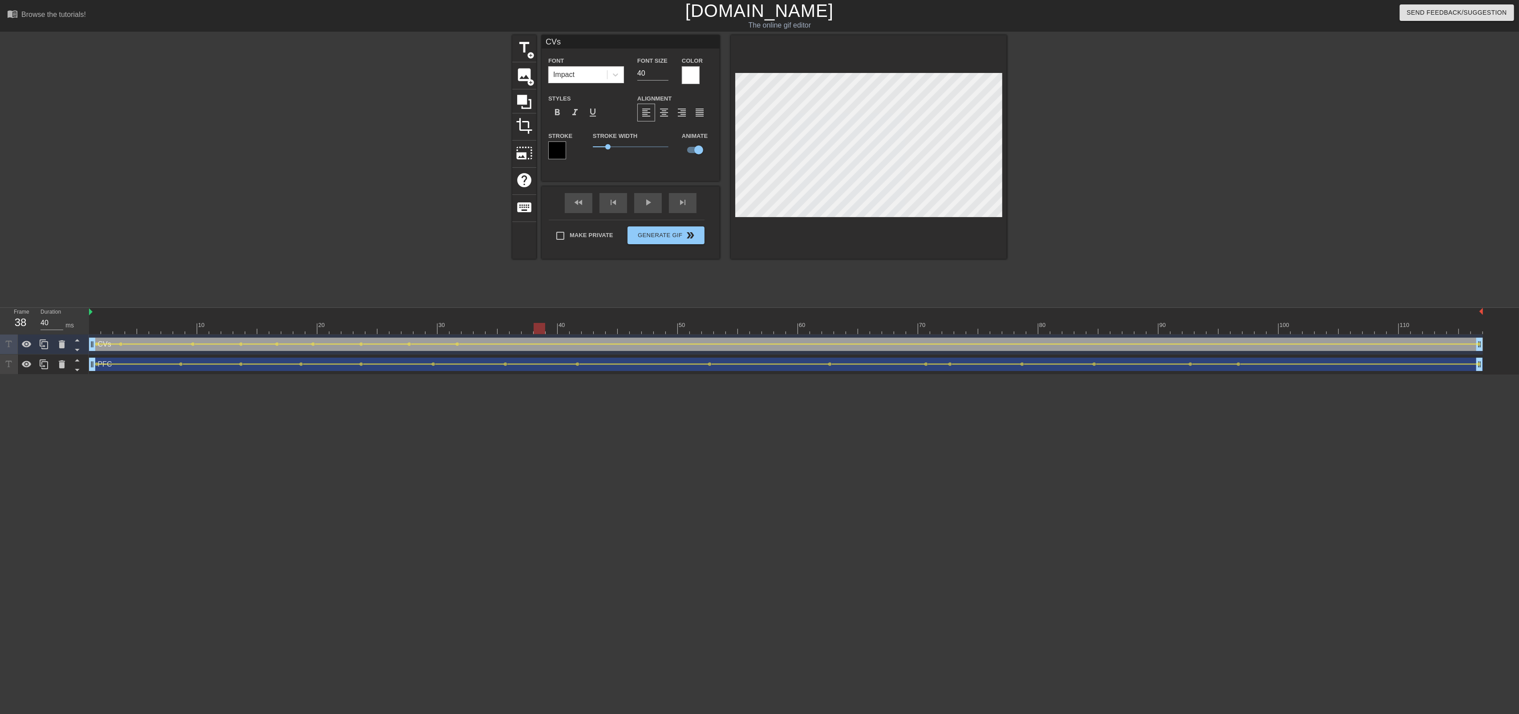
click at [539, 324] on div at bounding box center [540, 328] width 12 height 11
drag, startPoint x: 535, startPoint y: 325, endPoint x: 594, endPoint y: 320, distance: 58.9
click at [594, 320] on div "10 20 30 40 50 60 70 80 90 100 110" at bounding box center [786, 321] width 1394 height 26
drag, startPoint x: 599, startPoint y: 325, endPoint x: 713, endPoint y: 324, distance: 113.9
click at [713, 324] on div at bounding box center [708, 328] width 12 height 11
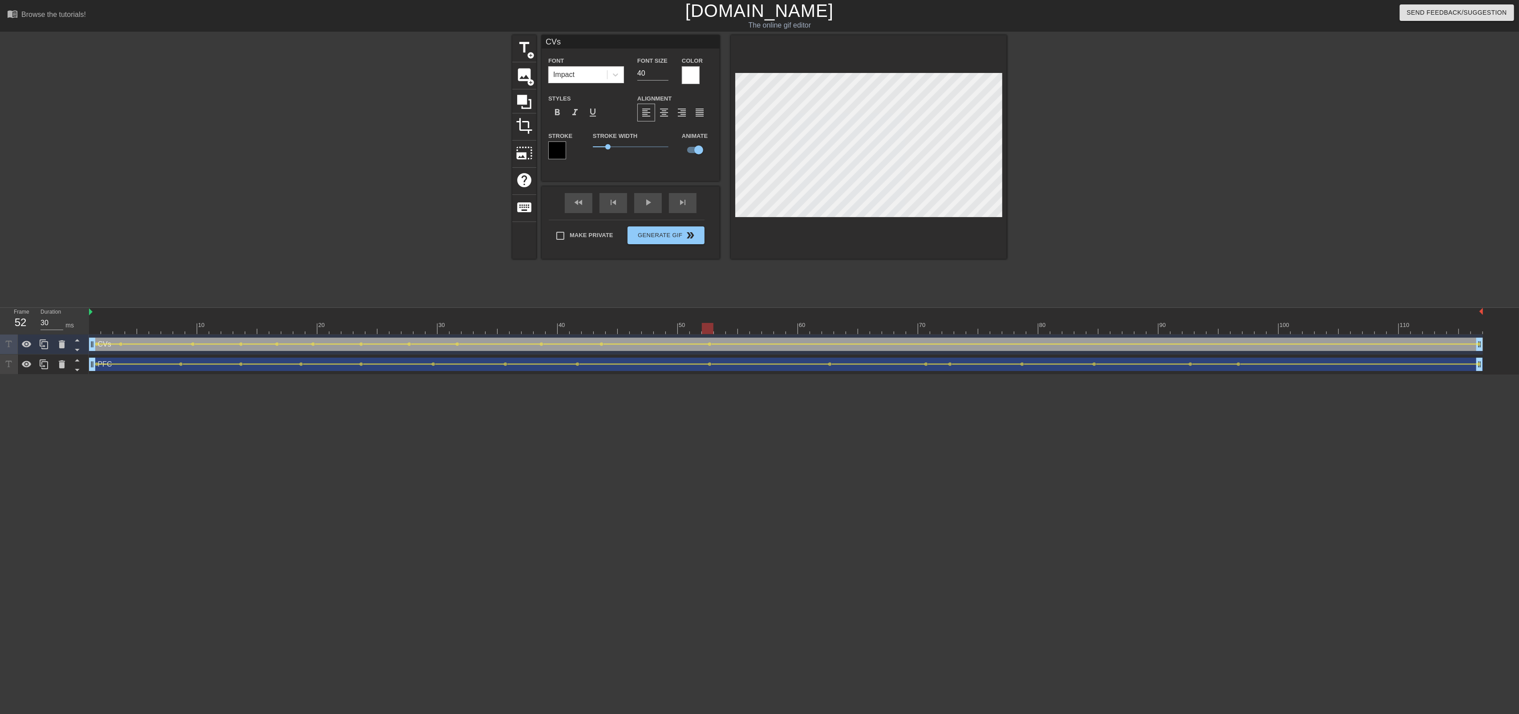
click at [713, 328] on div at bounding box center [708, 328] width 12 height 11
drag, startPoint x: 709, startPoint y: 328, endPoint x: 780, endPoint y: 333, distance: 70.9
click at [780, 333] on div at bounding box center [780, 328] width 12 height 11
drag, startPoint x: 785, startPoint y: 326, endPoint x: 832, endPoint y: 329, distance: 47.3
click at [832, 329] on div at bounding box center [828, 328] width 12 height 11
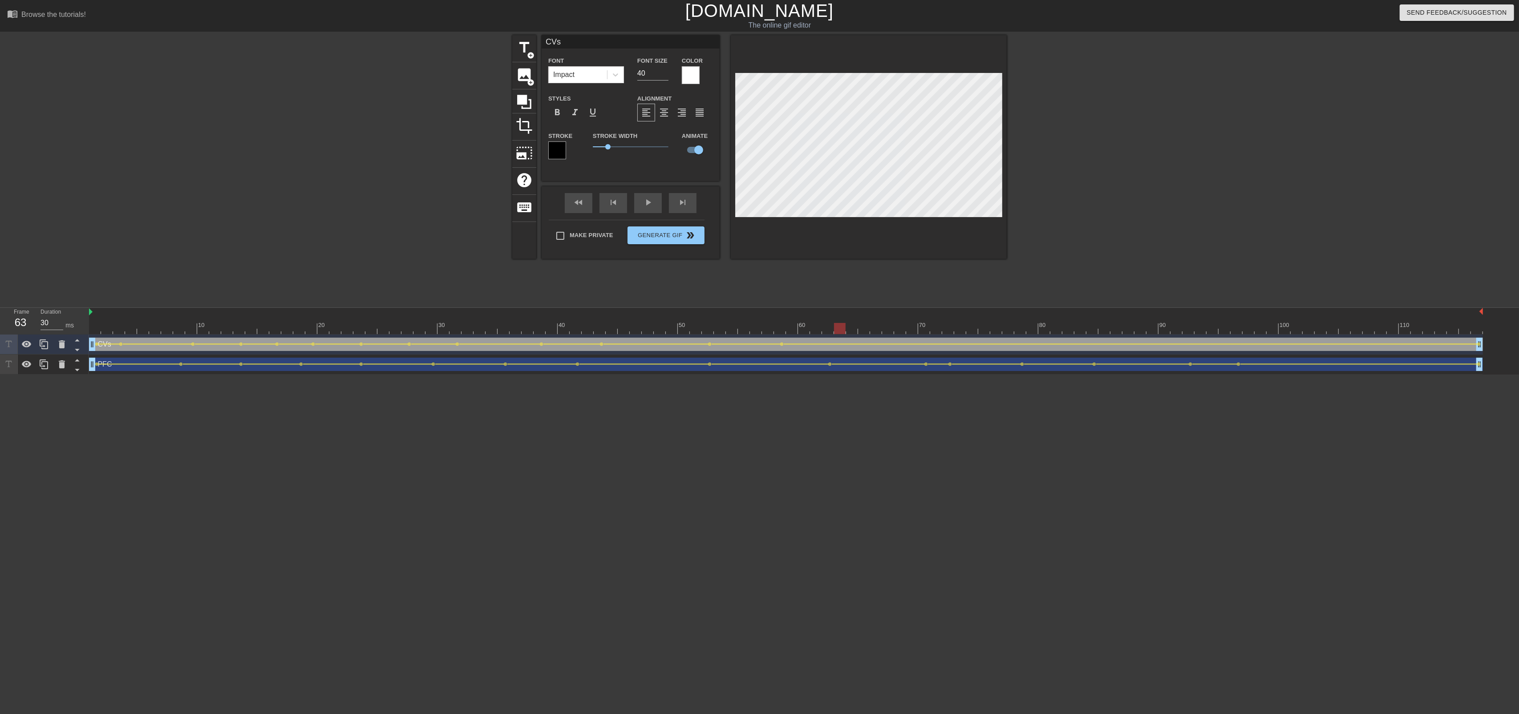
drag, startPoint x: 832, startPoint y: 324, endPoint x: 839, endPoint y: 323, distance: 6.7
click at [839, 323] on div at bounding box center [840, 328] width 12 height 11
drag, startPoint x: 843, startPoint y: 329, endPoint x: 899, endPoint y: 333, distance: 56.2
click at [899, 333] on div at bounding box center [900, 328] width 12 height 11
drag, startPoint x: 903, startPoint y: 328, endPoint x: 978, endPoint y: 332, distance: 74.4
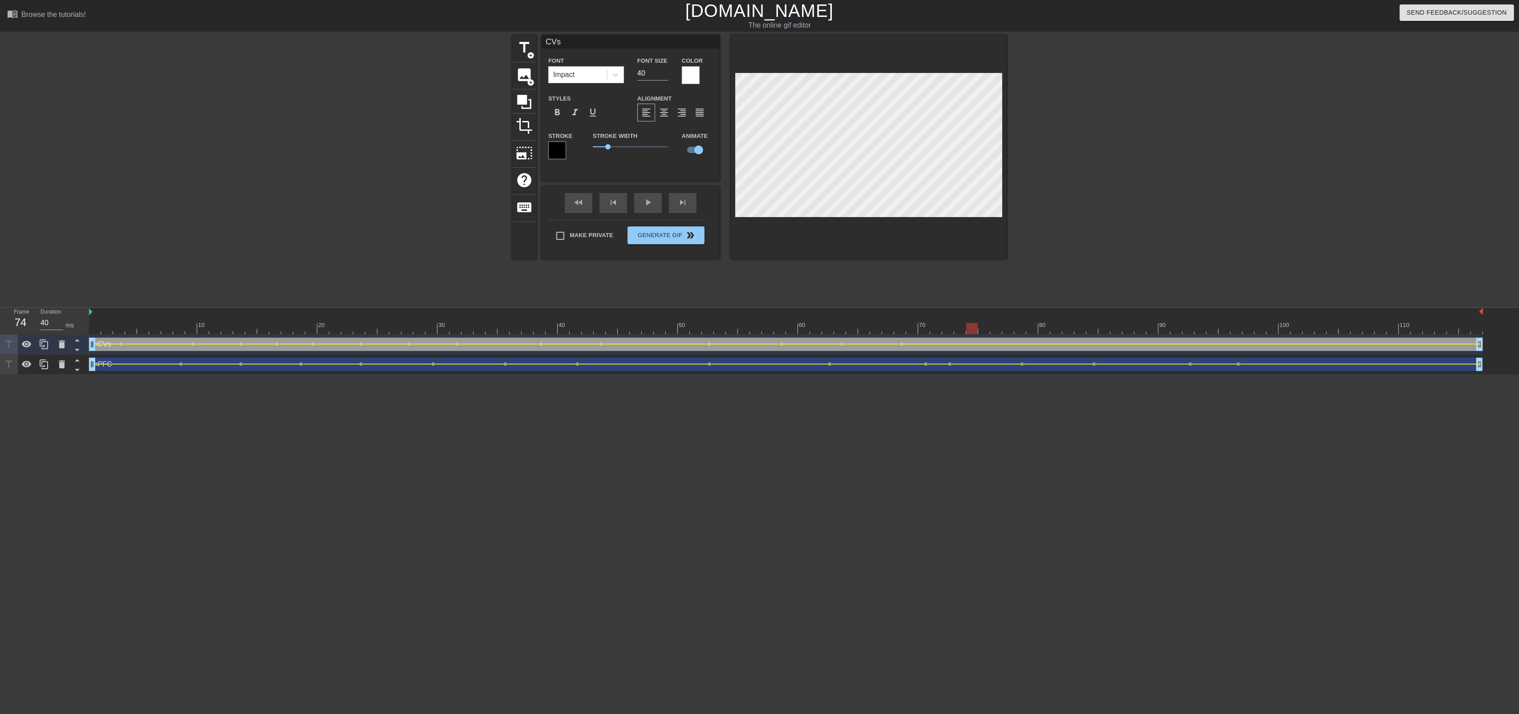
click at [978, 332] on div at bounding box center [786, 328] width 1394 height 11
drag, startPoint x: 973, startPoint y: 329, endPoint x: 1021, endPoint y: 327, distance: 47.2
click at [1021, 327] on div at bounding box center [1020, 328] width 12 height 11
drag, startPoint x: 1022, startPoint y: 326, endPoint x: 1058, endPoint y: 322, distance: 36.3
click at [1058, 322] on div "10 20 30 40 50 60 70 80 90 100 110" at bounding box center [786, 321] width 1394 height 26
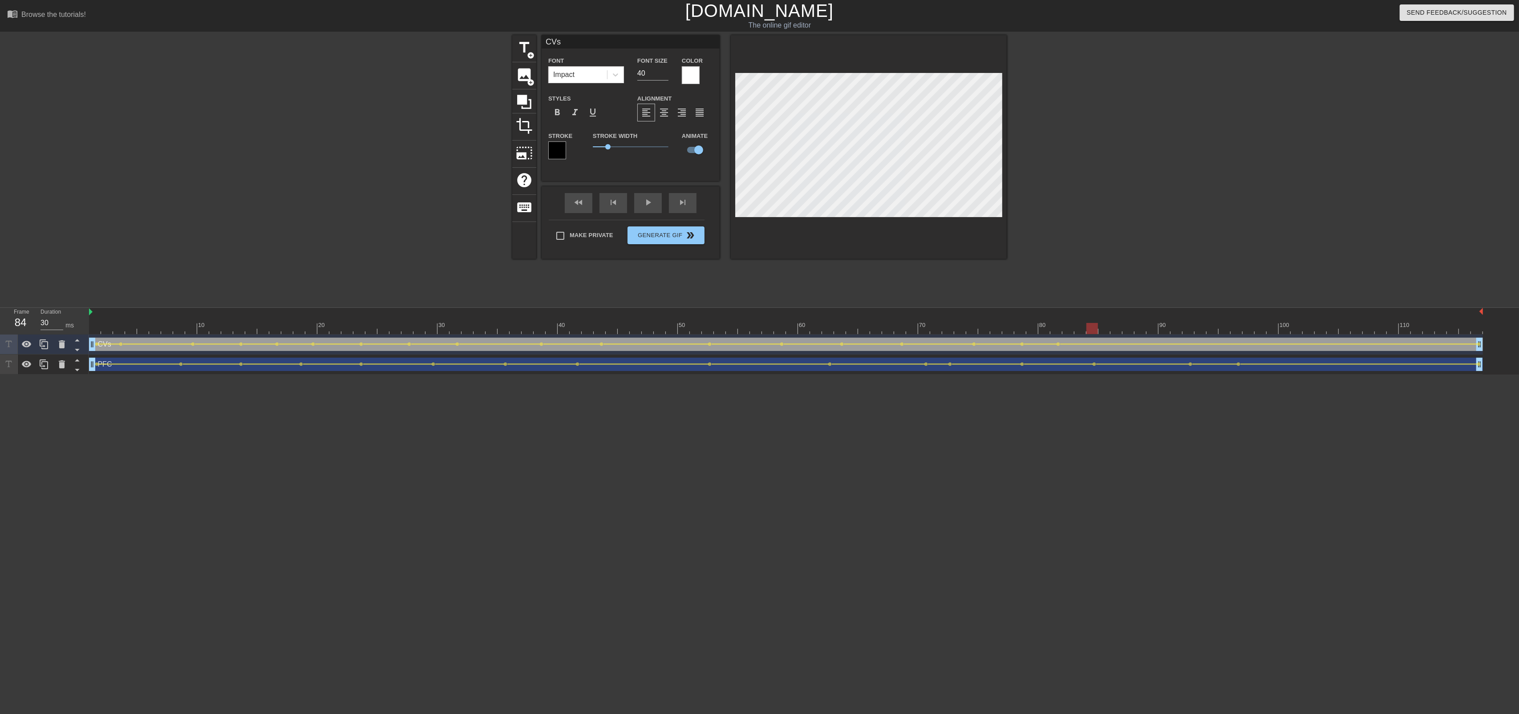
drag, startPoint x: 1054, startPoint y: 327, endPoint x: 1094, endPoint y: 328, distance: 40.5
click at [1094, 328] on div at bounding box center [1092, 328] width 12 height 11
drag, startPoint x: 1095, startPoint y: 333, endPoint x: 381, endPoint y: 323, distance: 714.4
click at [329, 327] on div at bounding box center [323, 328] width 12 height 11
click at [815, 250] on div at bounding box center [869, 147] width 276 height 224
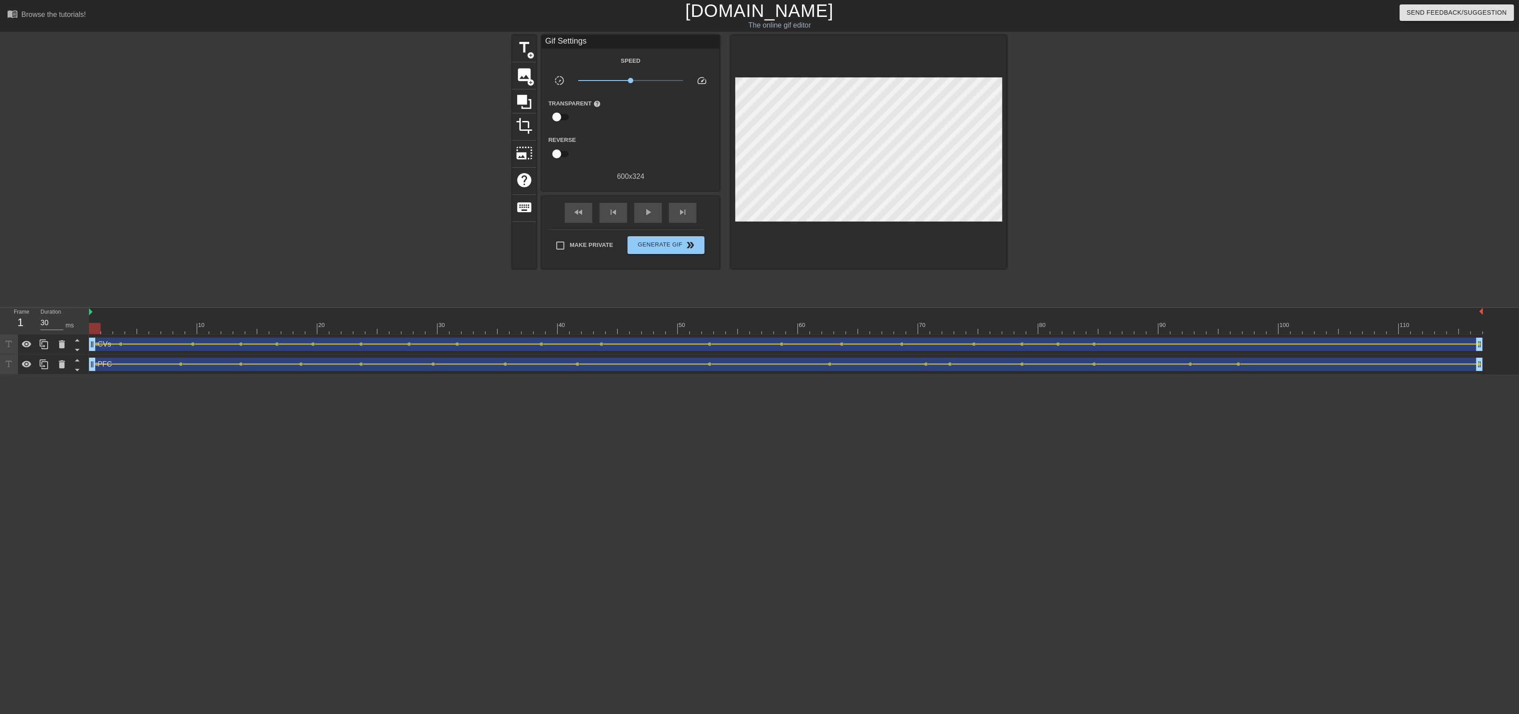
drag, startPoint x: 336, startPoint y: 326, endPoint x: -56, endPoint y: 430, distance: 406.0
click at [0, 375] on html "menu_book Browse the tutorials! [DOMAIN_NAME] The online gif editor Send Feedba…" at bounding box center [759, 187] width 1519 height 375
drag, startPoint x: 94, startPoint y: 329, endPoint x: 152, endPoint y: 343, distance: 59.2
click at [152, 343] on div "10 20 30 40 50 60 70 80 90 100 110 CVs drag_handle drag_handle lens lens lens l…" at bounding box center [804, 341] width 1430 height 67
click at [531, 101] on icon at bounding box center [524, 102] width 14 height 14
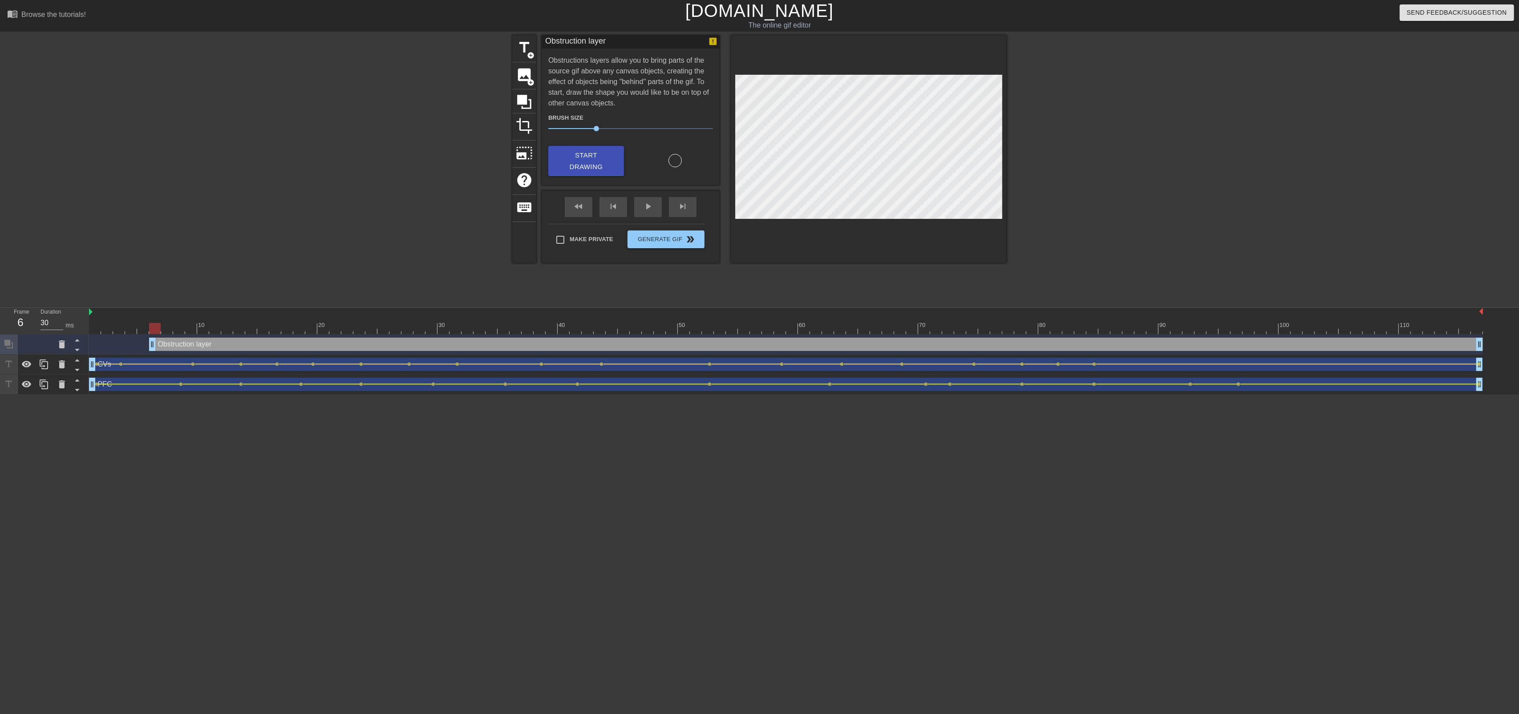
click at [76, 354] on icon at bounding box center [77, 349] width 11 height 11
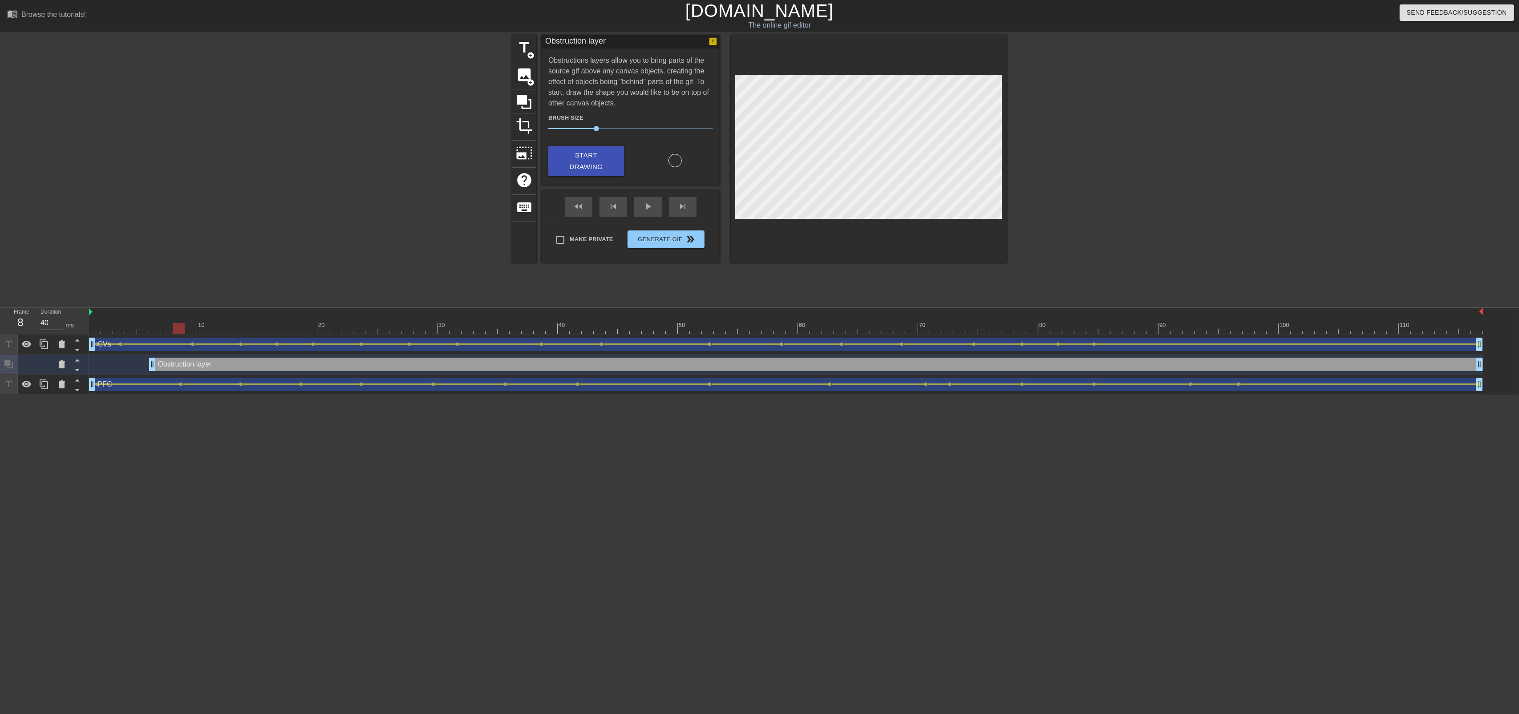
drag, startPoint x: 153, startPoint y: 328, endPoint x: 182, endPoint y: 330, distance: 28.5
click at [182, 330] on div at bounding box center [179, 328] width 12 height 11
click at [62, 369] on icon at bounding box center [62, 364] width 11 height 11
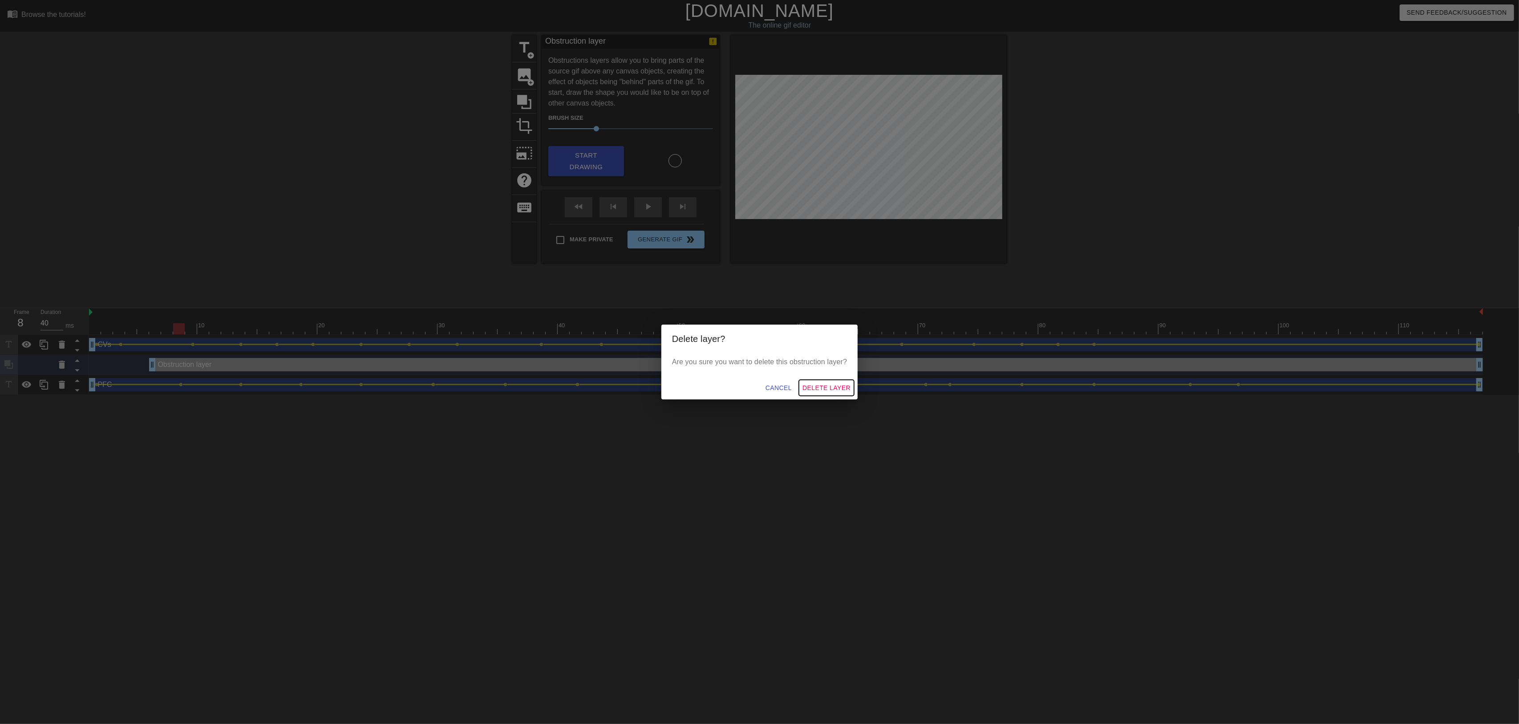
click at [826, 395] on button "Delete Layer" at bounding box center [826, 388] width 55 height 16
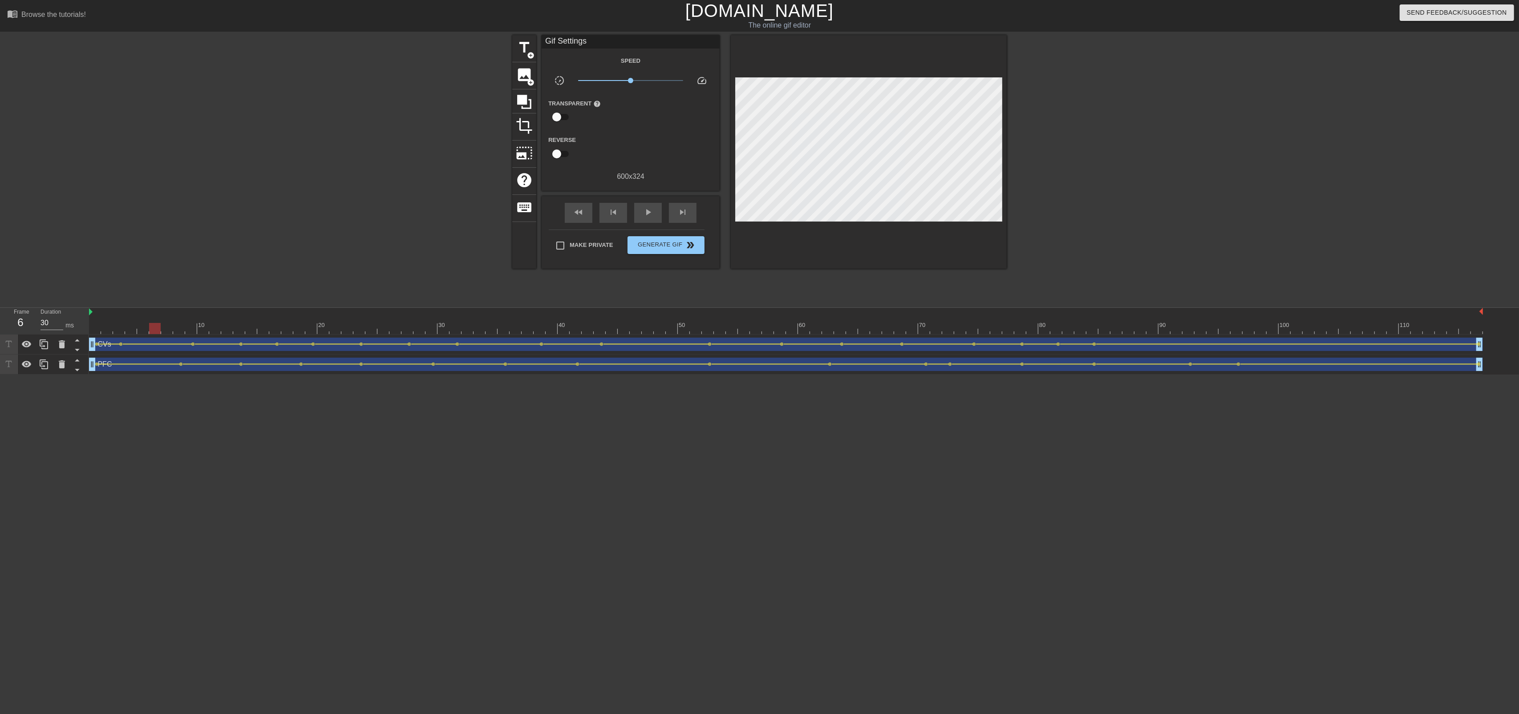
drag, startPoint x: 178, startPoint y: 329, endPoint x: 153, endPoint y: 333, distance: 25.6
click at [153, 333] on div at bounding box center [155, 328] width 12 height 11
click at [526, 107] on icon at bounding box center [524, 102] width 14 height 14
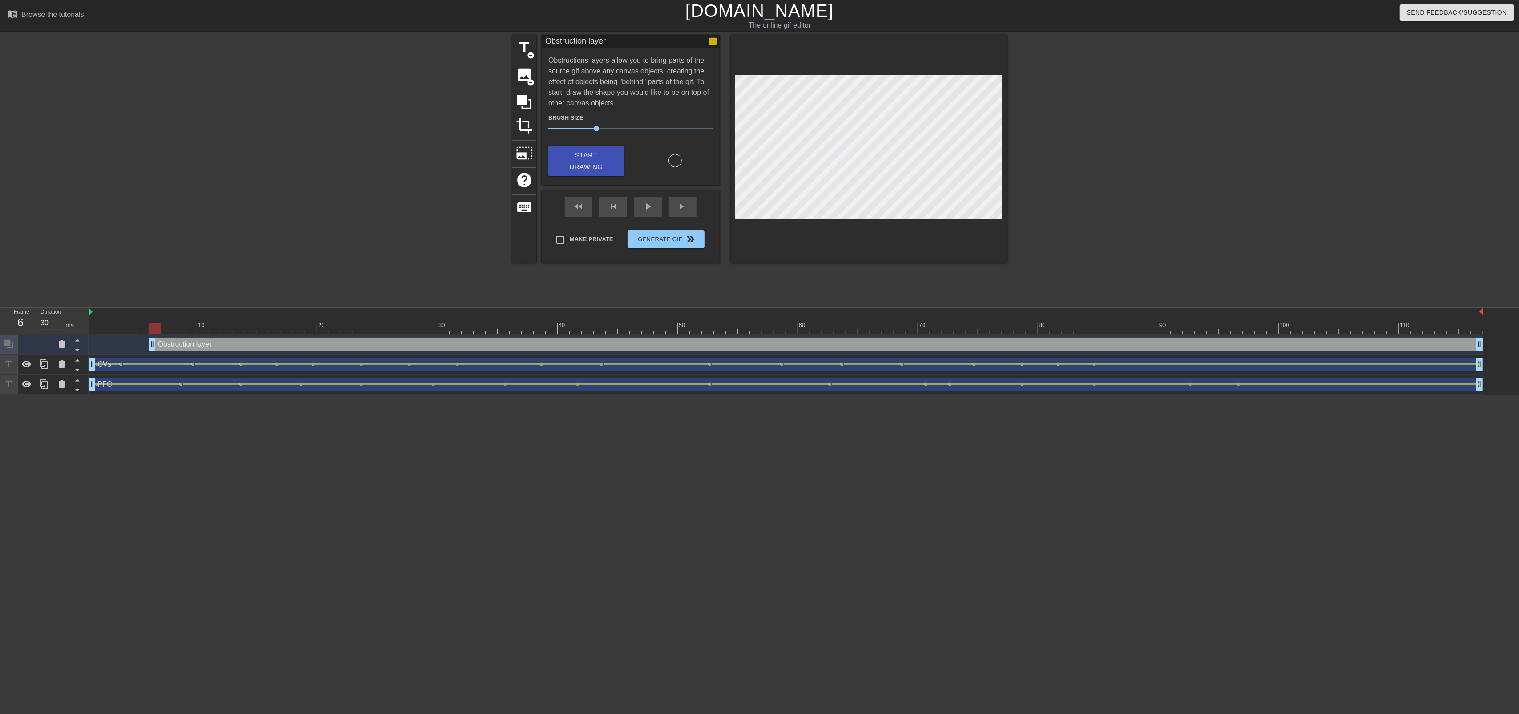
click at [76, 354] on icon at bounding box center [77, 349] width 11 height 11
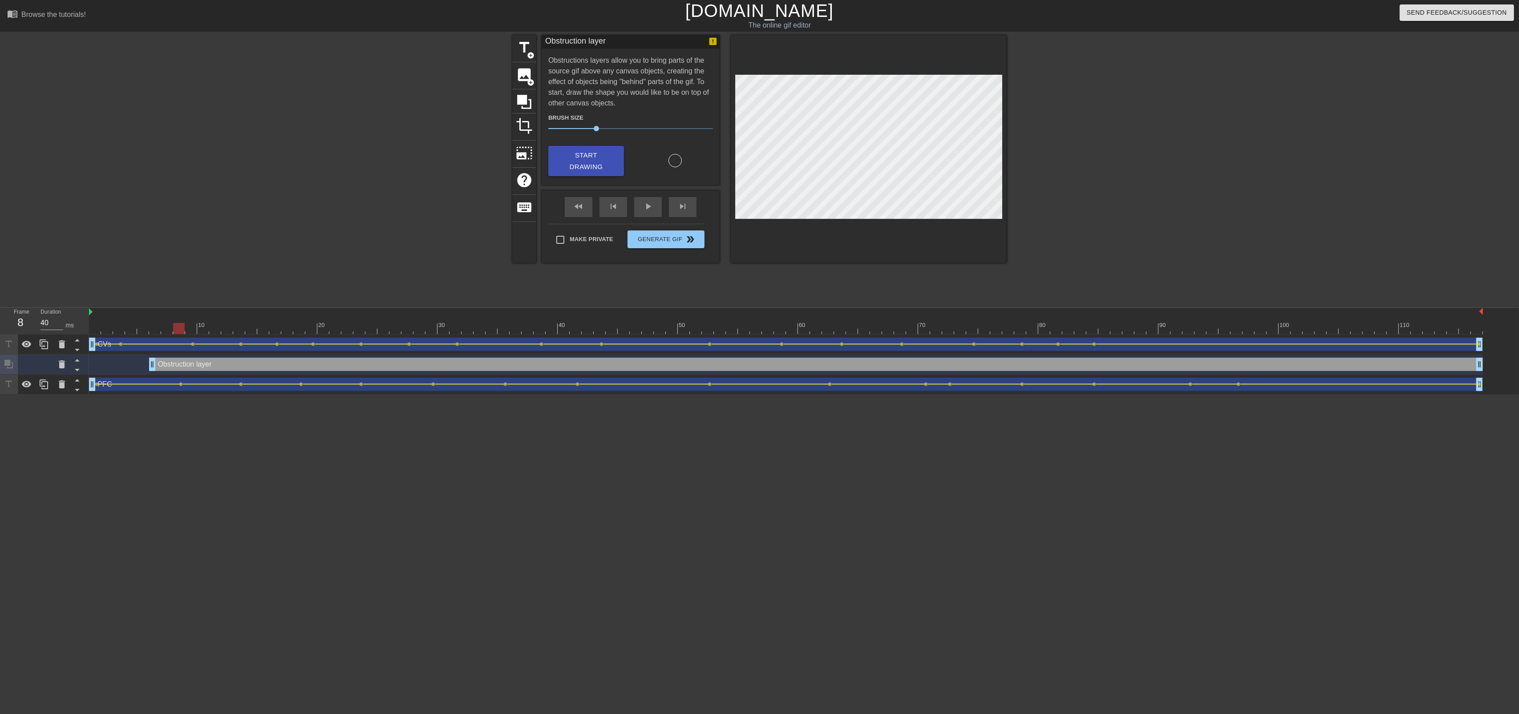
drag, startPoint x: 151, startPoint y: 331, endPoint x: 179, endPoint y: 339, distance: 29.5
click at [179, 339] on div "10 20 30 40 50 60 70 80 90 100 110 CVs drag_handle drag_handle lens lens lens l…" at bounding box center [804, 351] width 1430 height 87
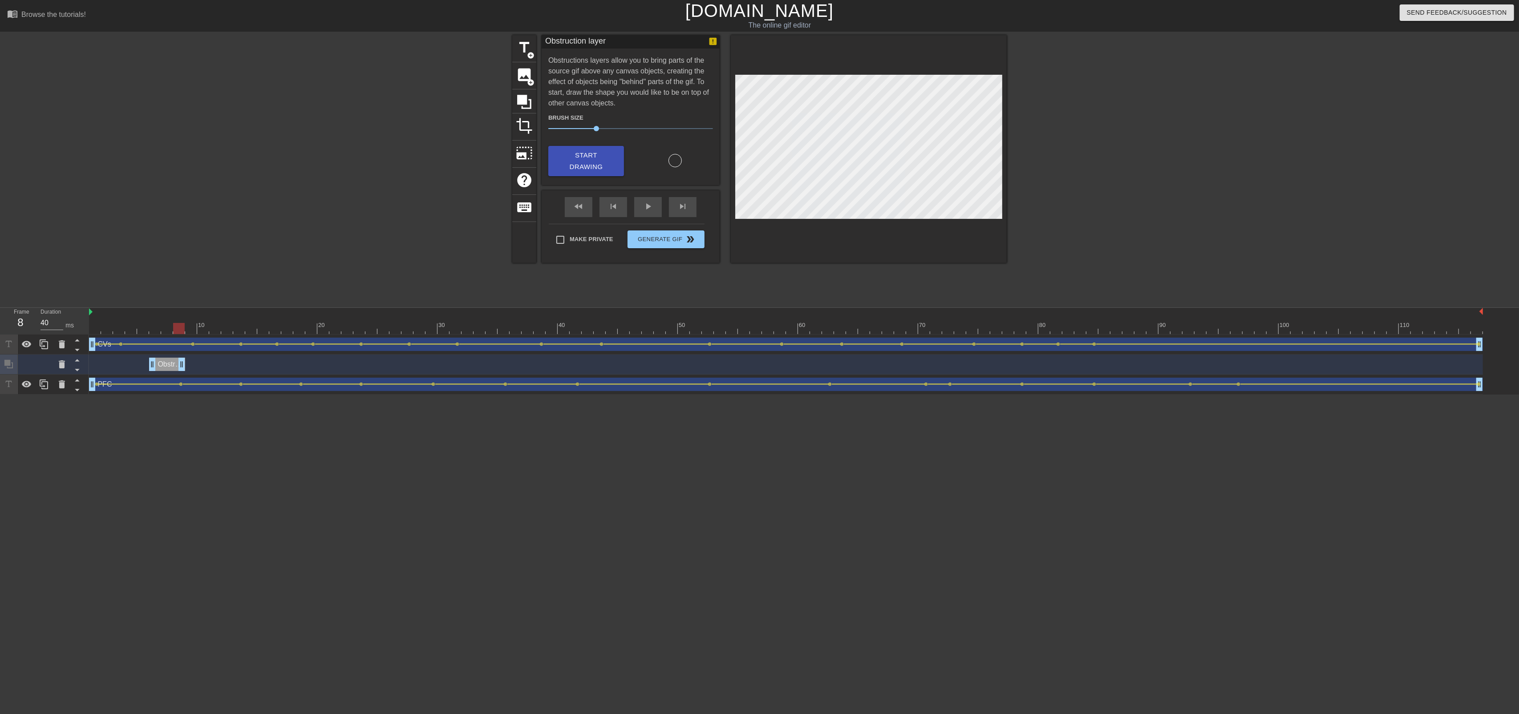
drag, startPoint x: 1478, startPoint y: 365, endPoint x: 182, endPoint y: 380, distance: 1295.6
click at [182, 380] on div "CVs drag_handle drag_handle lens lens lens lens lens lens lens lens lens lens l…" at bounding box center [804, 365] width 1430 height 60
drag, startPoint x: 189, startPoint y: 330, endPoint x: 379, endPoint y: 341, distance: 189.9
click at [381, 340] on div "10 20 30 40 50 60 70 80 90 100 110 CVs drag_handle drag_handle lens lens lens l…" at bounding box center [804, 351] width 1430 height 87
drag, startPoint x: 359, startPoint y: 328, endPoint x: 375, endPoint y: 328, distance: 16.0
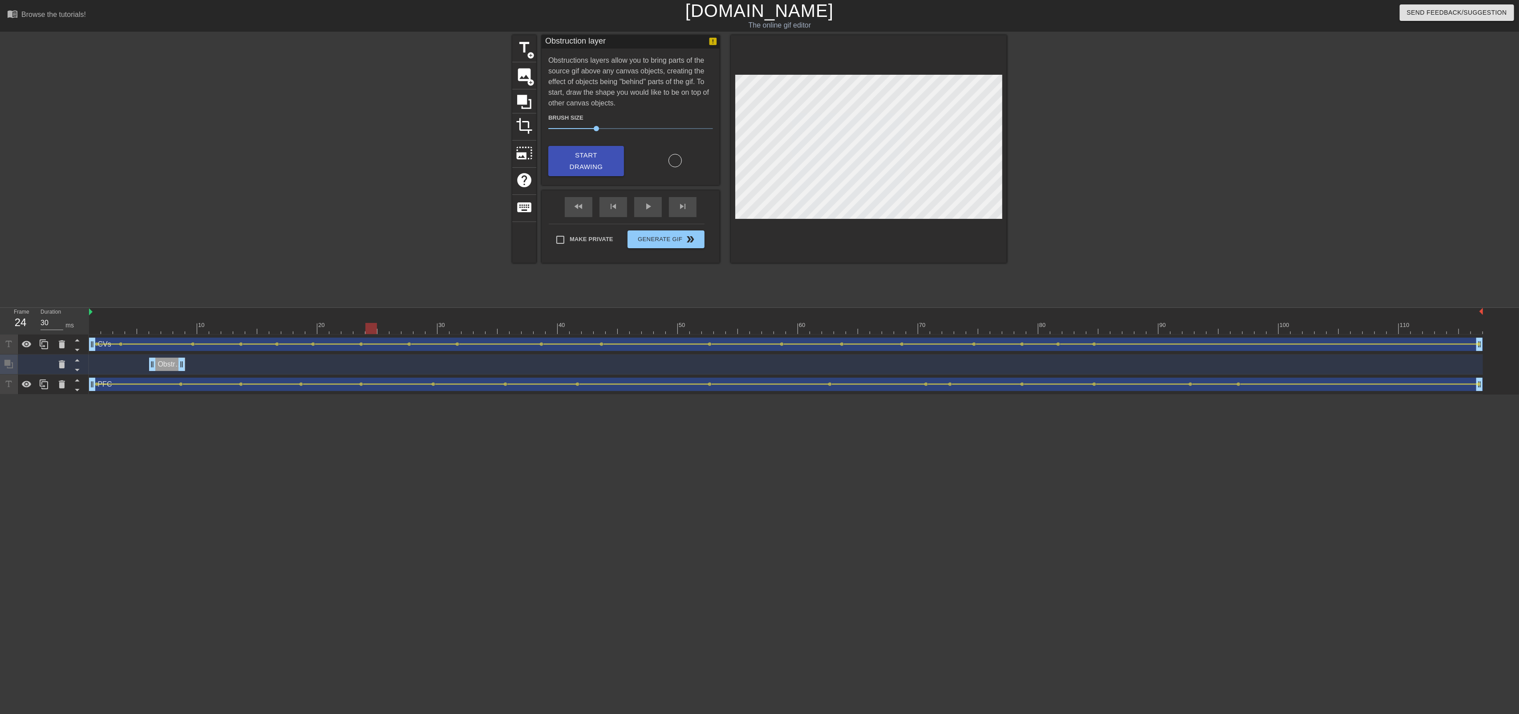
click at [375, 328] on div at bounding box center [371, 328] width 12 height 11
click at [570, 159] on span "Start Drawing" at bounding box center [586, 162] width 54 height 24
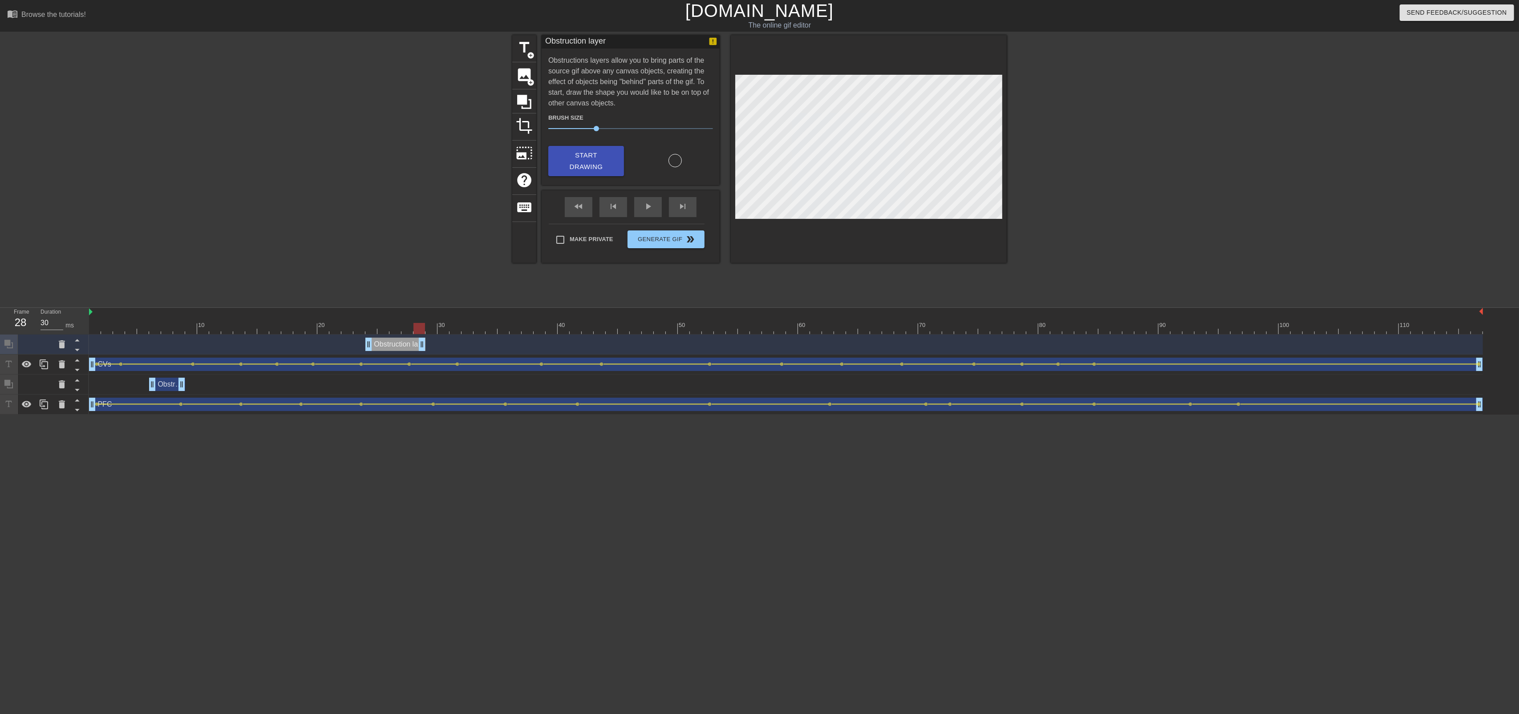
drag, startPoint x: 1482, startPoint y: 346, endPoint x: 423, endPoint y: 357, distance: 1058.8
click at [423, 357] on div "Obstruction layer drag_handle drag_handle CVs drag_handle drag_handle lens lens…" at bounding box center [804, 375] width 1430 height 80
drag, startPoint x: 370, startPoint y: 347, endPoint x: 378, endPoint y: 347, distance: 7.6
click at [76, 352] on icon at bounding box center [77, 349] width 11 height 11
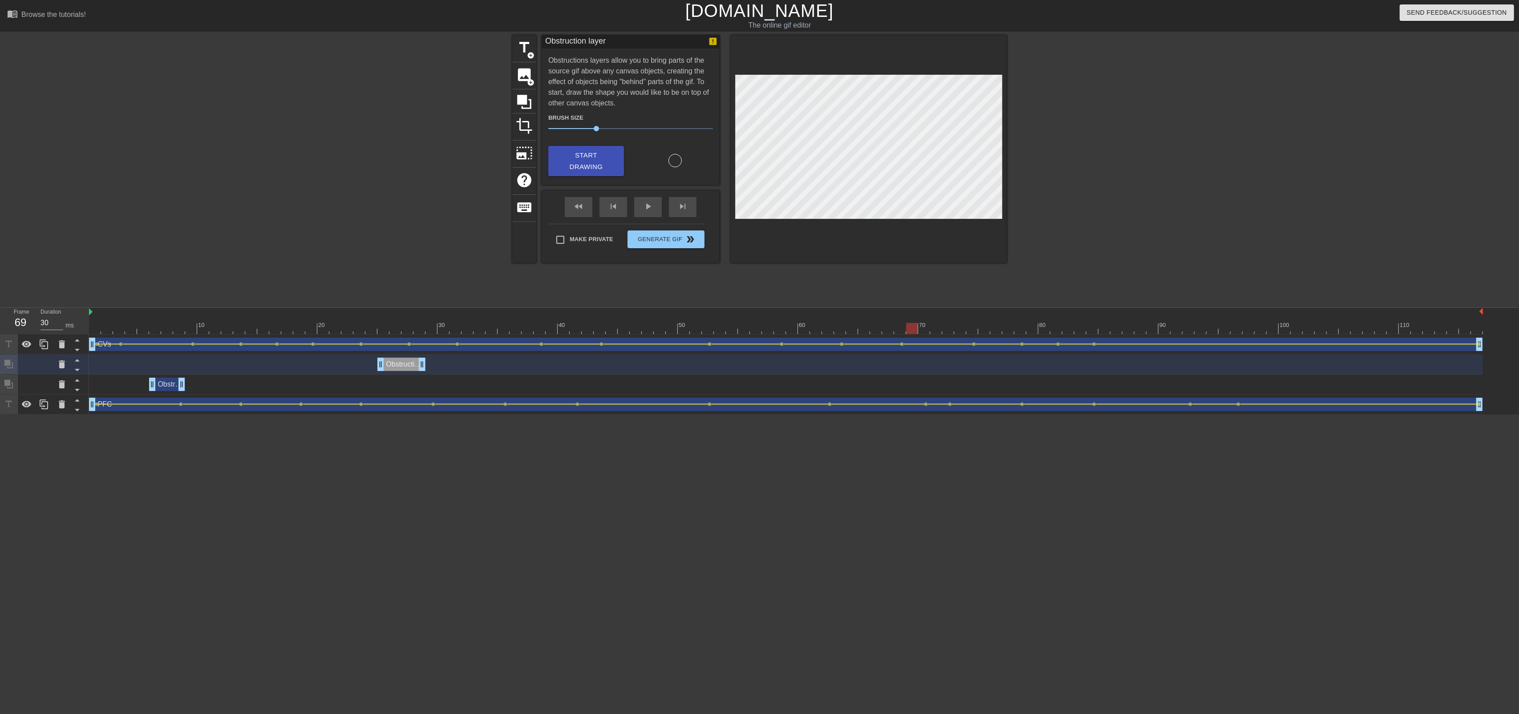
drag, startPoint x: 381, startPoint y: 329, endPoint x: 910, endPoint y: 332, distance: 528.3
click at [910, 332] on div at bounding box center [912, 328] width 12 height 11
drag, startPoint x: 913, startPoint y: 331, endPoint x: 919, endPoint y: 331, distance: 5.8
click at [920, 331] on div at bounding box center [924, 328] width 12 height 11
click at [586, 158] on span "Start Drawing" at bounding box center [586, 162] width 54 height 24
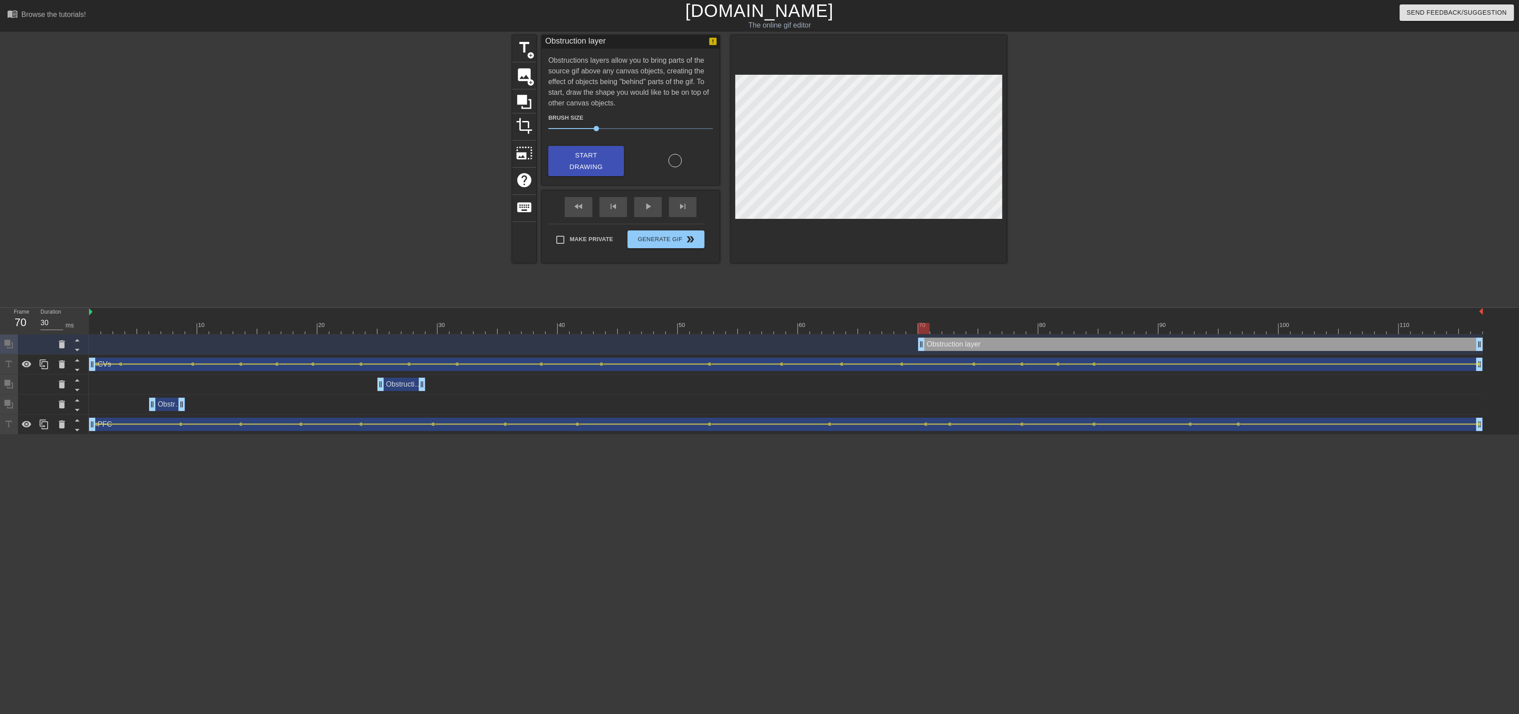
click at [73, 354] on icon at bounding box center [77, 349] width 11 height 11
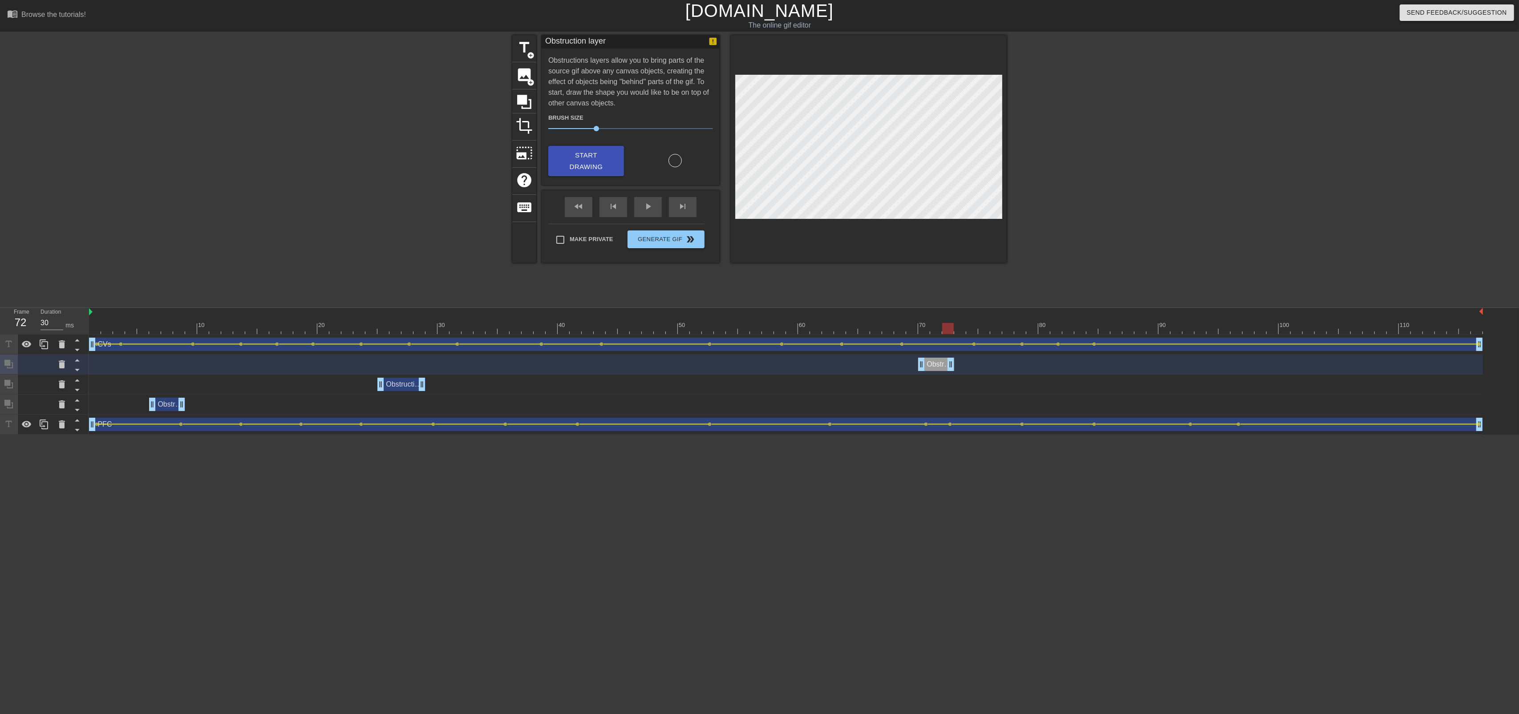
drag, startPoint x: 1479, startPoint y: 362, endPoint x: 952, endPoint y: 373, distance: 527.0
click at [952, 373] on div "Obstruction layer drag_handle drag_handle" at bounding box center [786, 365] width 1394 height 20
click at [954, 332] on div at bounding box center [948, 328] width 12 height 11
drag, startPoint x: 954, startPoint y: 332, endPoint x: 1493, endPoint y: 341, distance: 538.6
click at [1493, 341] on div "10 20 30 40 50 60 70 80 90 100 110 CVs drag_handle drag_handle lens lens lens l…" at bounding box center [804, 371] width 1430 height 127
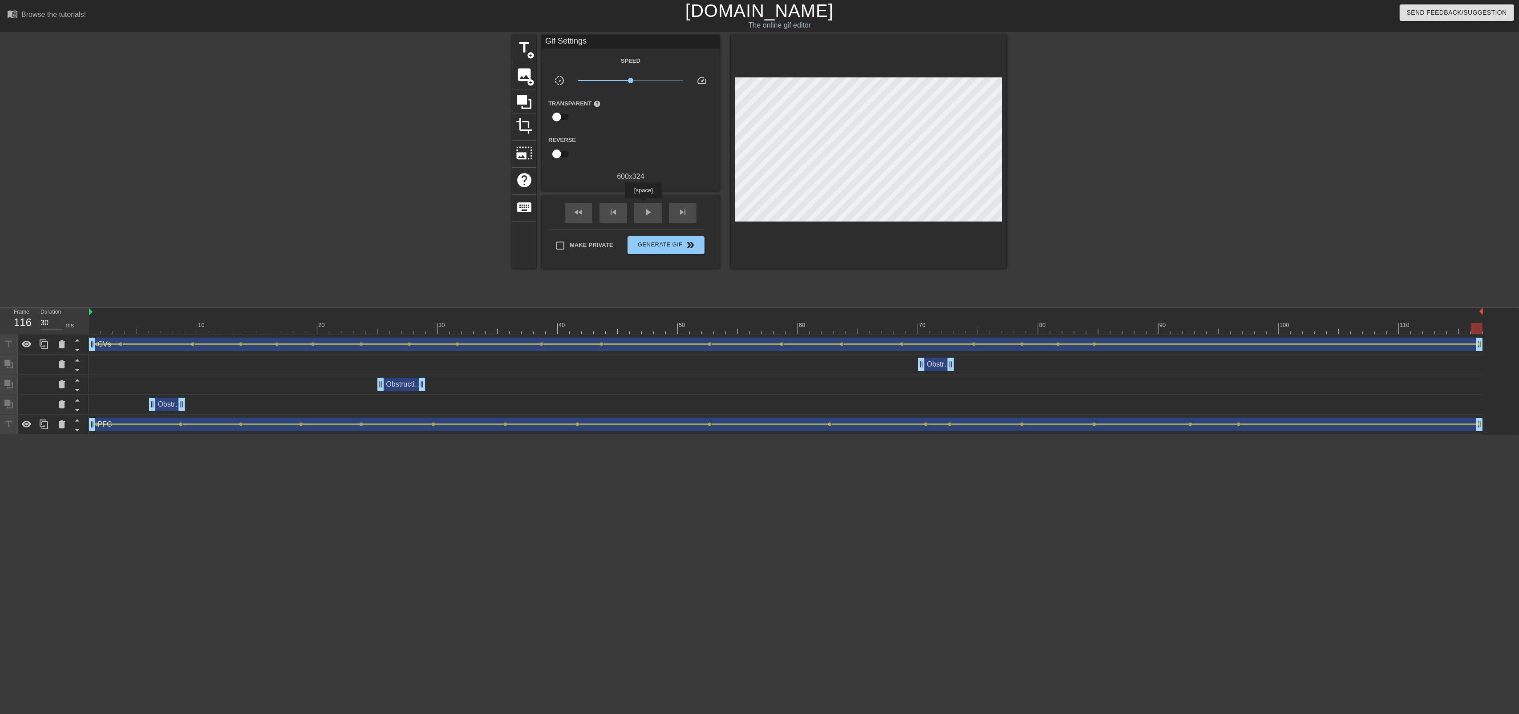
click at [644, 205] on div "play_arrow" at bounding box center [648, 213] width 28 height 20
type input "30"
click at [665, 249] on span "Generate Gif double_arrow" at bounding box center [666, 245] width 70 height 11
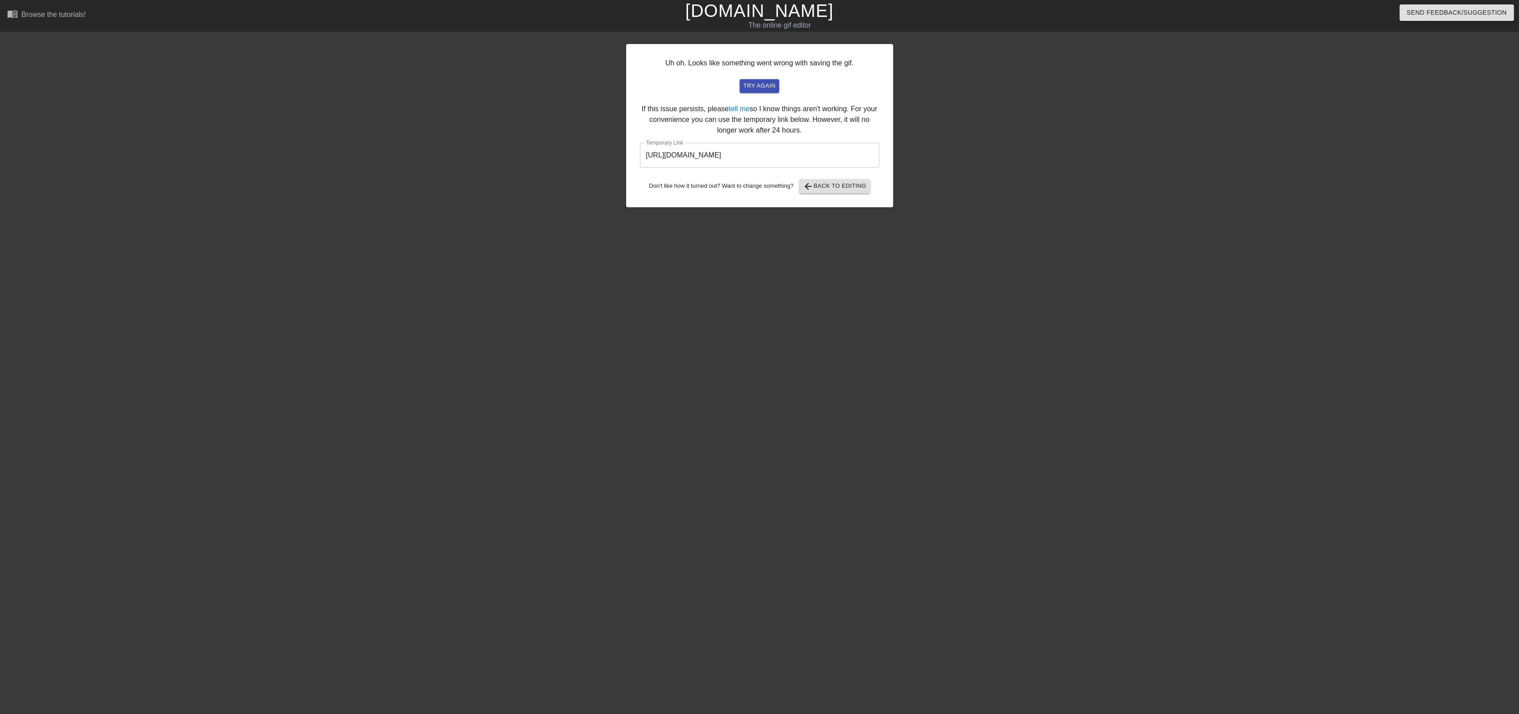
click at [822, 153] on input "[URL][DOMAIN_NAME]" at bounding box center [759, 155] width 239 height 25
